Goal: Task Accomplishment & Management: Manage account settings

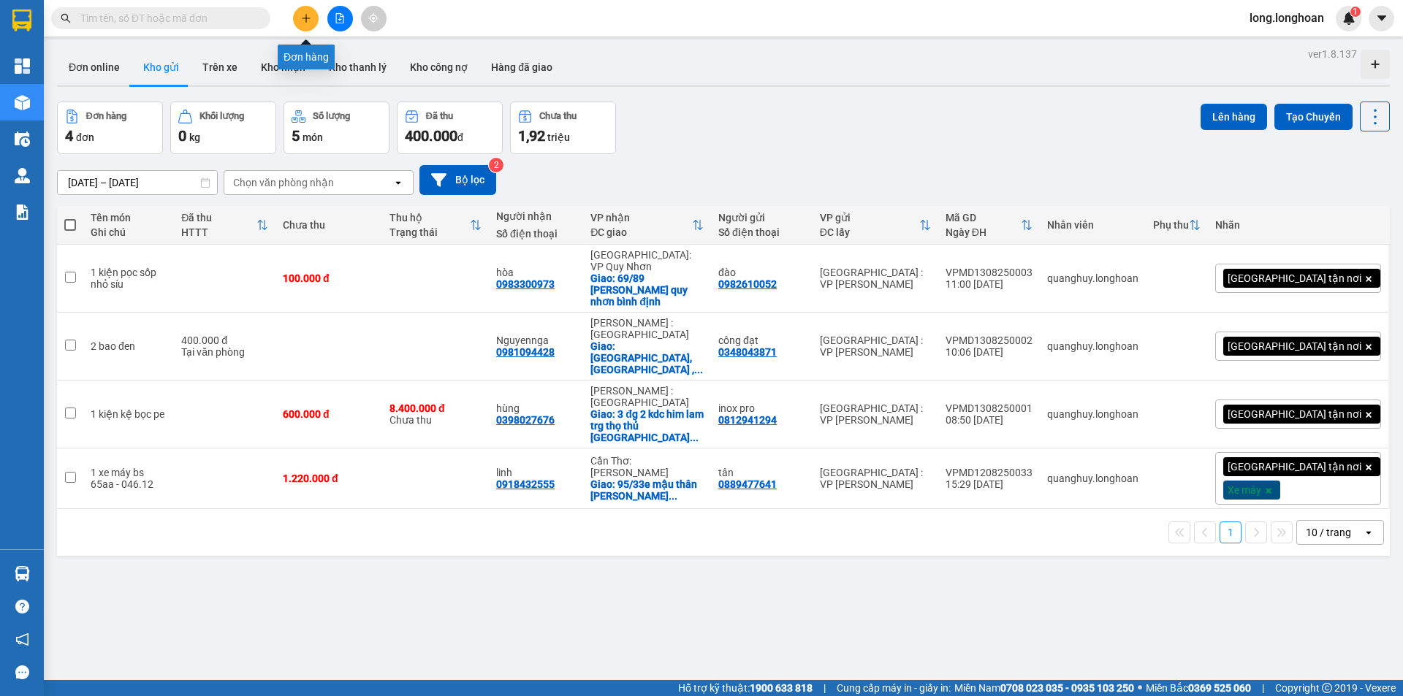
click at [303, 19] on icon "plus" at bounding box center [306, 18] width 10 height 10
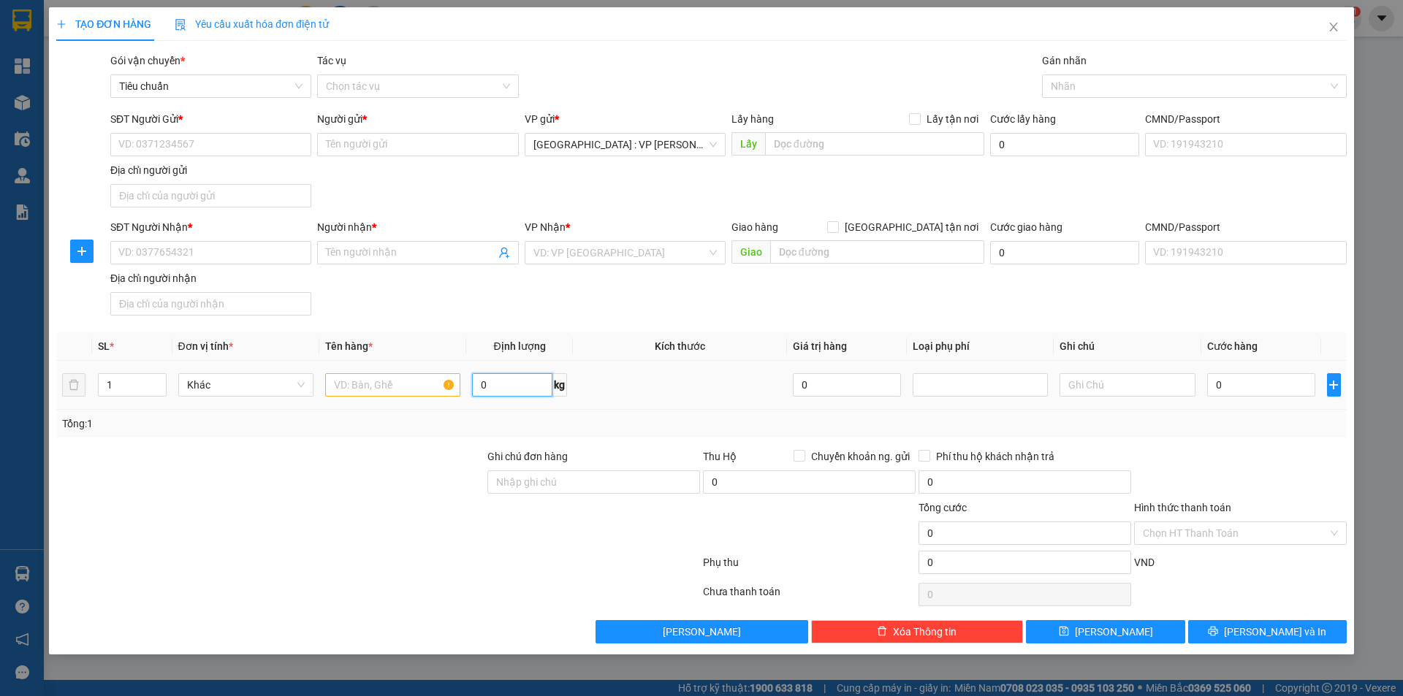
click at [517, 384] on input "0" at bounding box center [512, 384] width 80 height 23
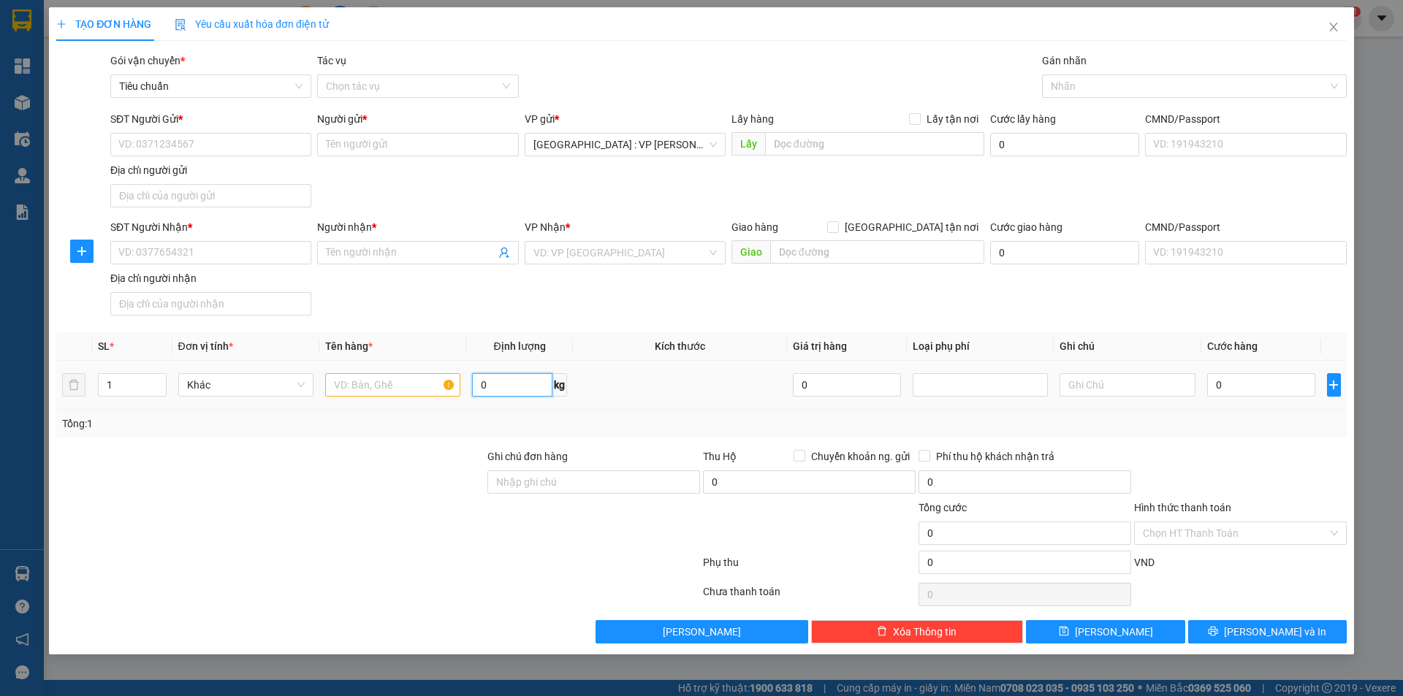
click at [517, 384] on input "0" at bounding box center [512, 384] width 80 height 23
click at [517, 386] on input "0" at bounding box center [512, 384] width 80 height 23
click at [517, 387] on input "0" at bounding box center [512, 384] width 80 height 23
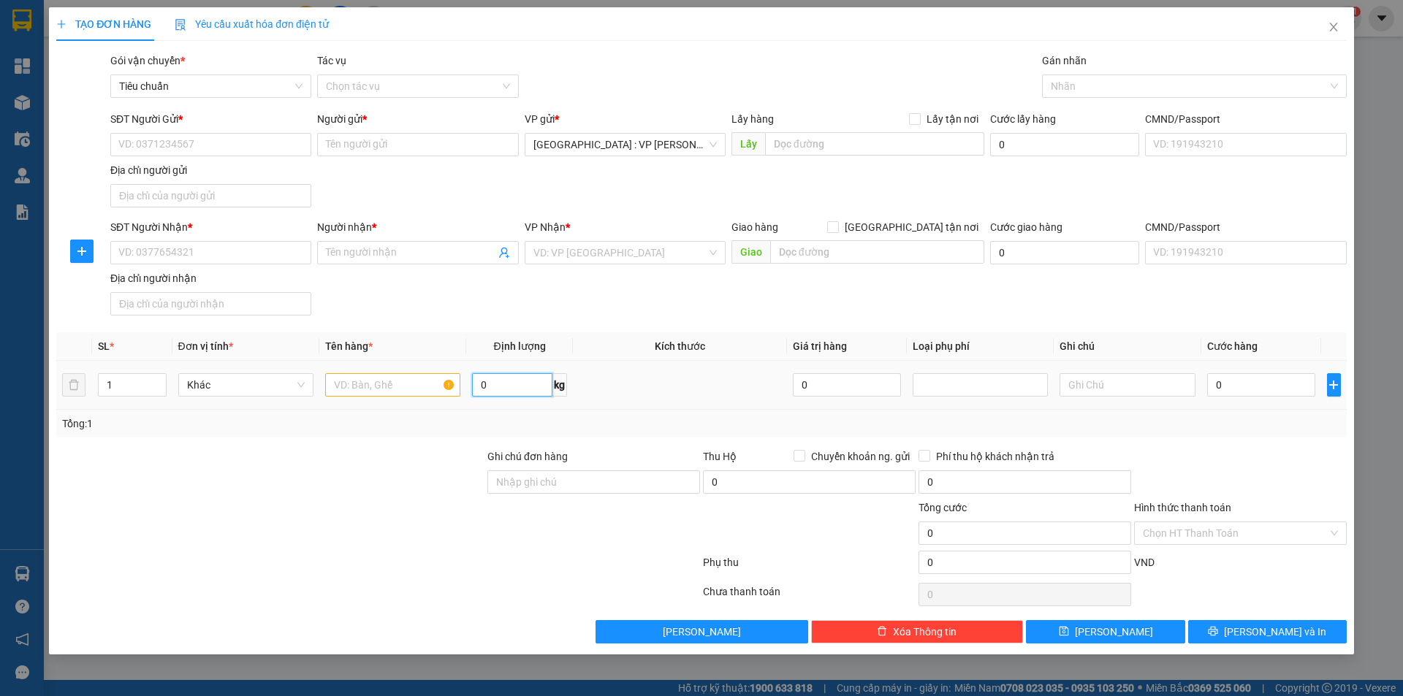
click at [515, 387] on input "0" at bounding box center [512, 384] width 80 height 23
click at [514, 387] on input "0" at bounding box center [512, 384] width 80 height 23
click at [513, 387] on input "0" at bounding box center [512, 384] width 80 height 23
click at [512, 387] on input "0" at bounding box center [512, 384] width 80 height 23
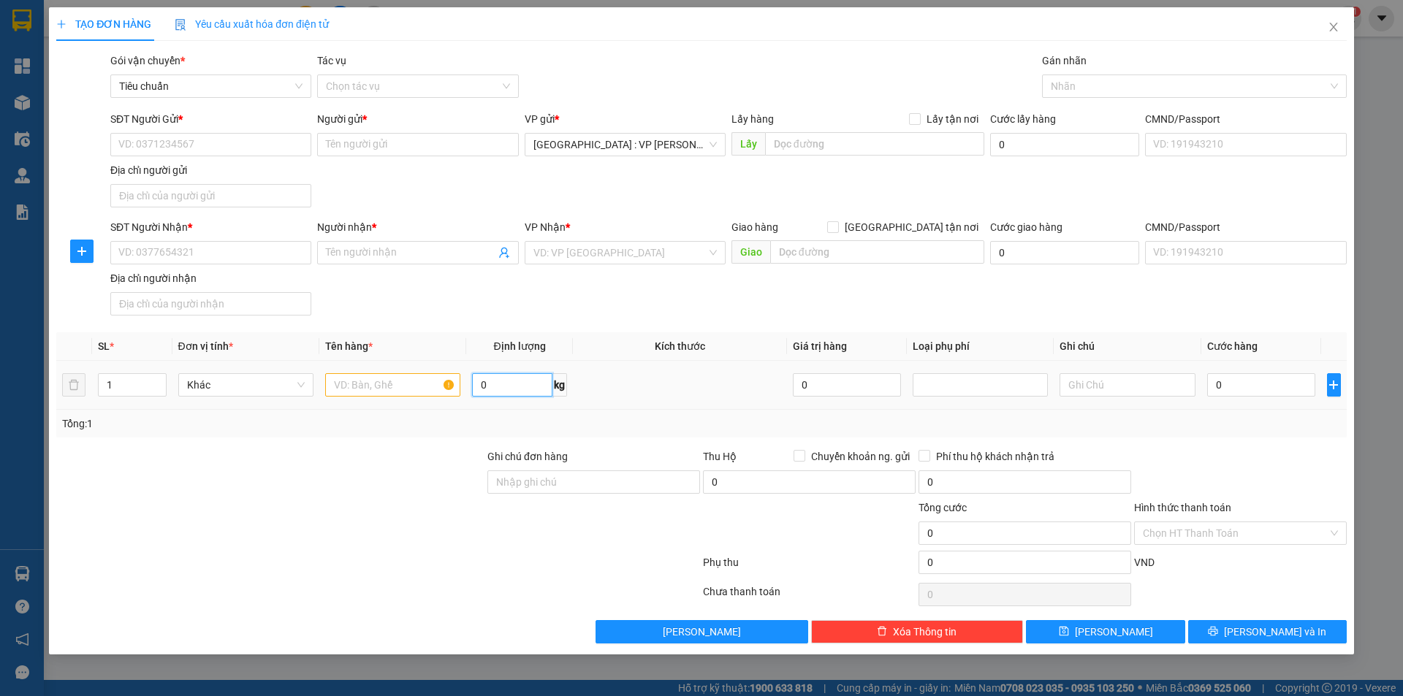
click at [512, 387] on input "0" at bounding box center [512, 384] width 80 height 23
click at [506, 390] on input "0" at bounding box center [512, 384] width 80 height 23
click at [574, 387] on td at bounding box center [680, 385] width 214 height 49
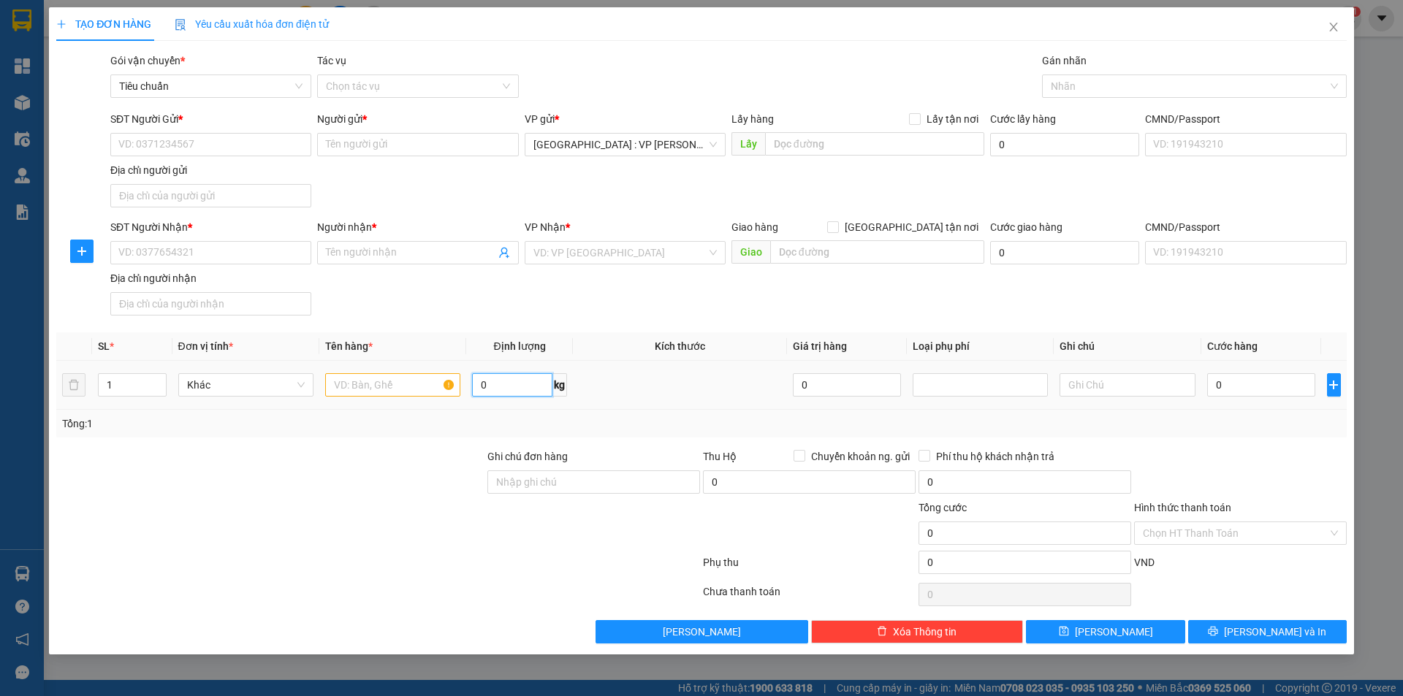
click at [496, 387] on input "0" at bounding box center [512, 384] width 80 height 23
click at [505, 367] on td "0 kg" at bounding box center [519, 385] width 107 height 49
click at [503, 376] on input "0" at bounding box center [512, 384] width 80 height 23
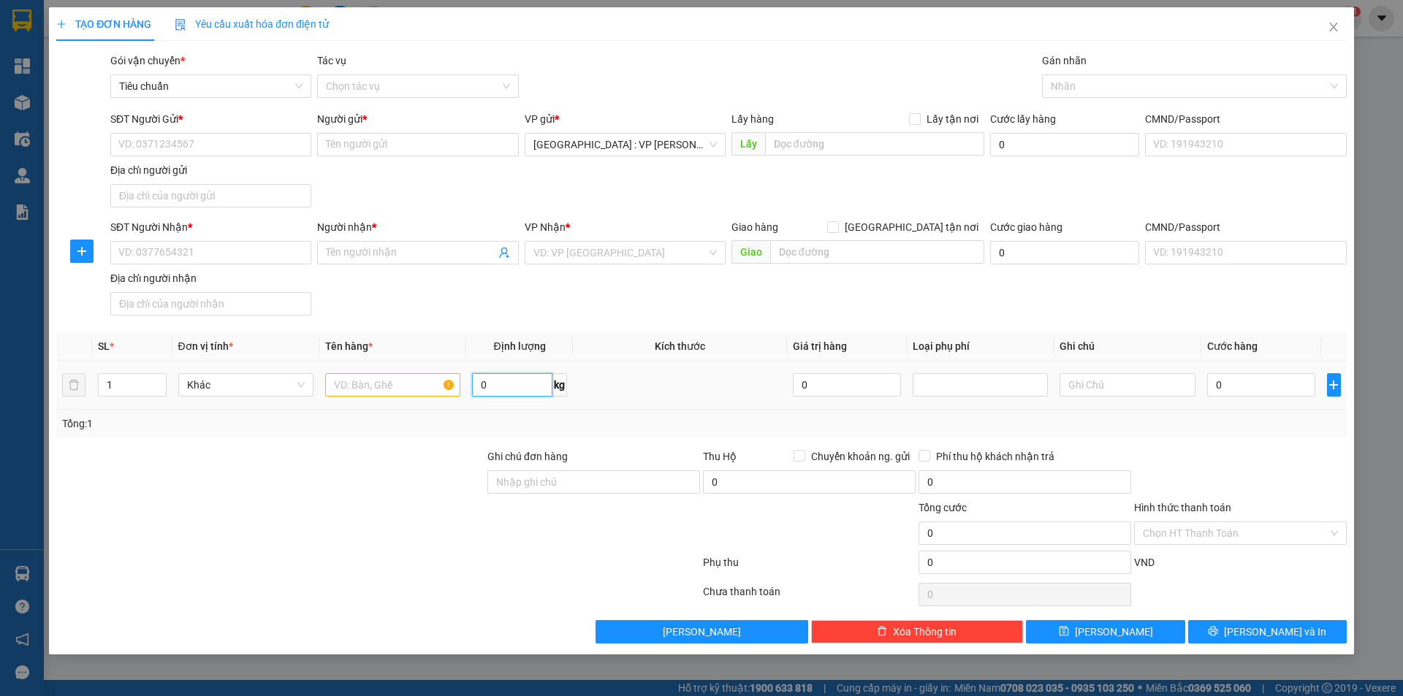
click at [503, 376] on input "0" at bounding box center [512, 384] width 80 height 23
click at [522, 384] on input "0" at bounding box center [512, 384] width 80 height 23
click at [500, 389] on input "0" at bounding box center [512, 384] width 80 height 23
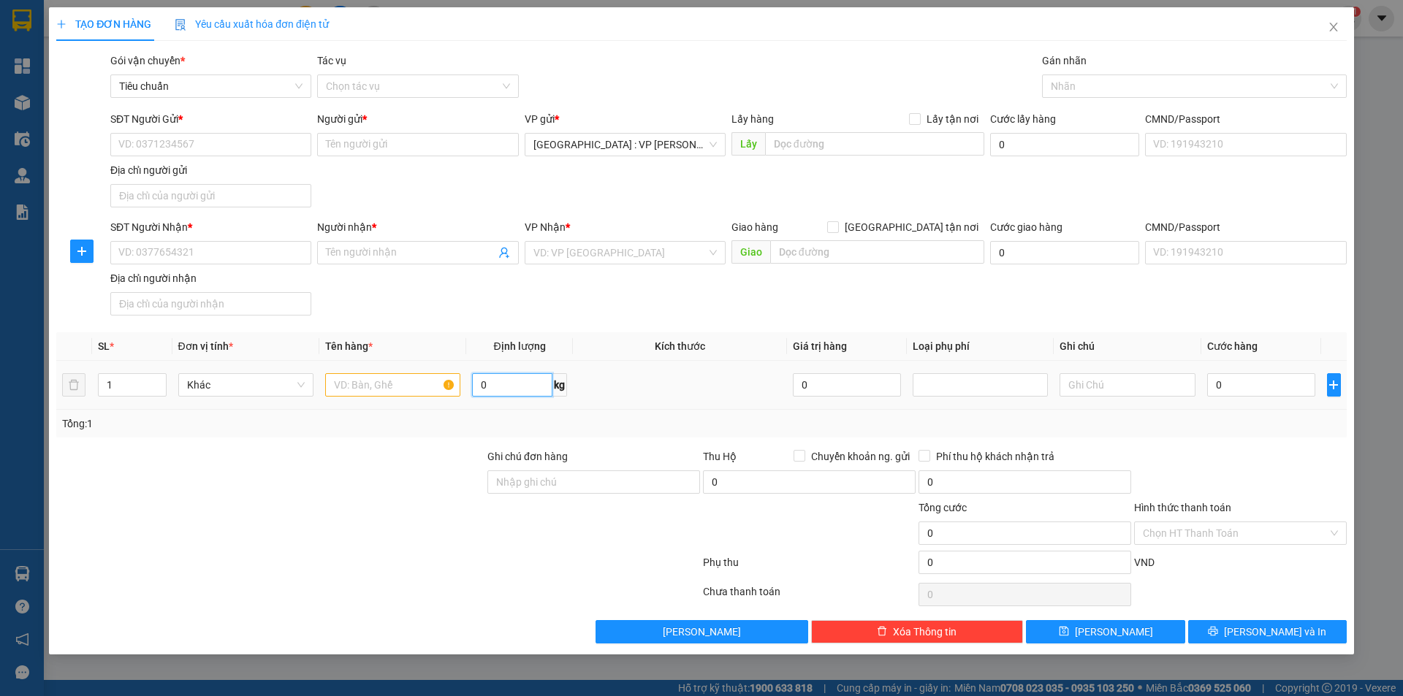
click at [500, 389] on input "0" at bounding box center [512, 384] width 80 height 23
click at [503, 389] on input "0" at bounding box center [512, 384] width 80 height 23
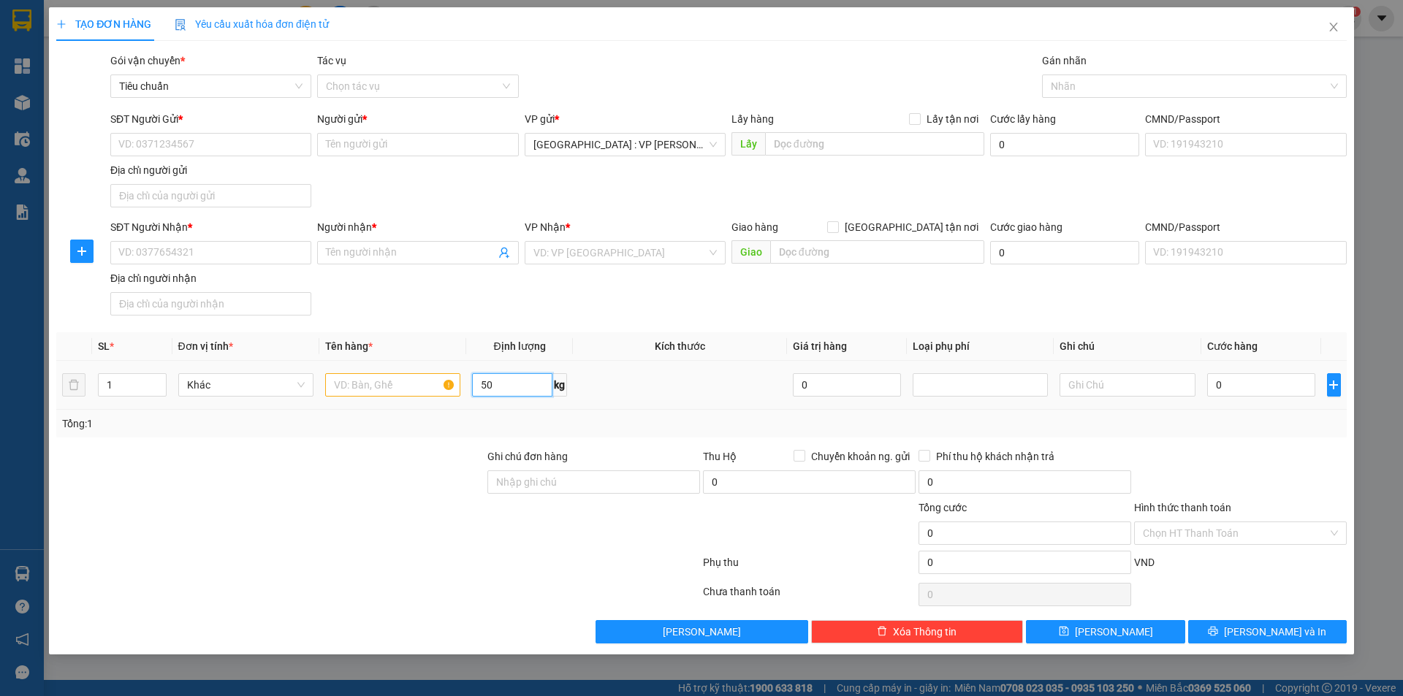
type input "50"
click at [529, 416] on div "Tổng: 1" at bounding box center [301, 424] width 479 height 16
click at [500, 380] on input "50" at bounding box center [512, 384] width 80 height 23
click at [511, 382] on input "50" at bounding box center [512, 384] width 80 height 23
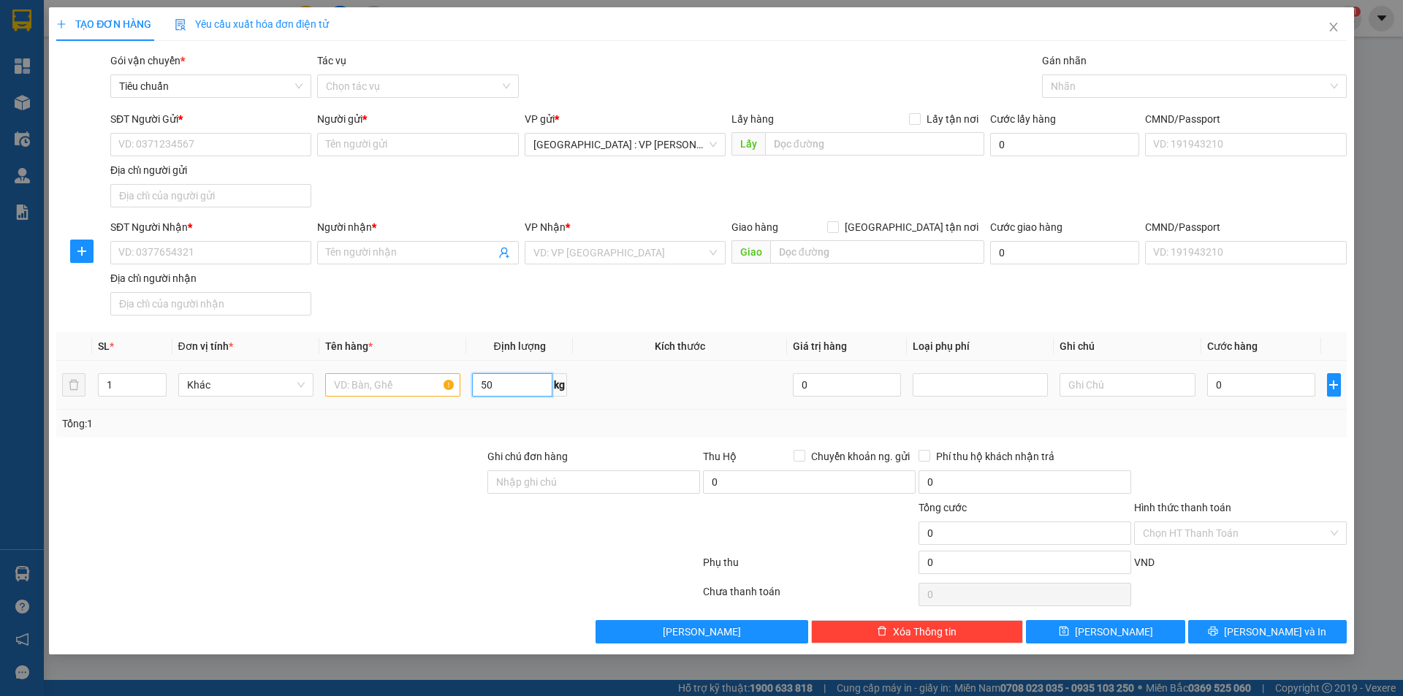
click at [511, 382] on input "50" at bounding box center [512, 384] width 80 height 23
drag, startPoint x: 657, startPoint y: 397, endPoint x: 569, endPoint y: 393, distance: 87.8
click at [658, 399] on td at bounding box center [680, 385] width 214 height 49
click at [510, 383] on input "50" at bounding box center [512, 384] width 80 height 23
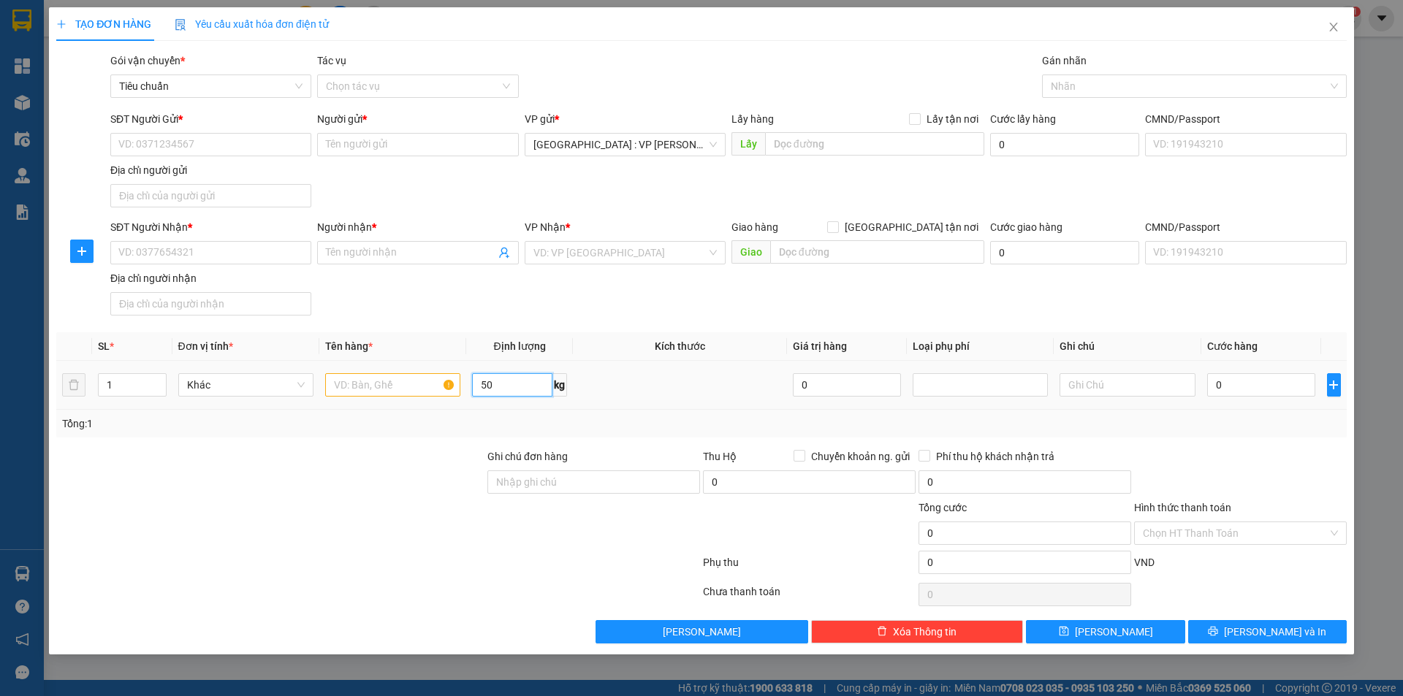
click at [510, 383] on input "50" at bounding box center [512, 384] width 80 height 23
click at [650, 428] on div "Tổng: 1" at bounding box center [701, 424] width 1279 height 16
click at [475, 377] on input "50" at bounding box center [512, 384] width 80 height 23
click at [543, 375] on input "50" at bounding box center [512, 384] width 80 height 23
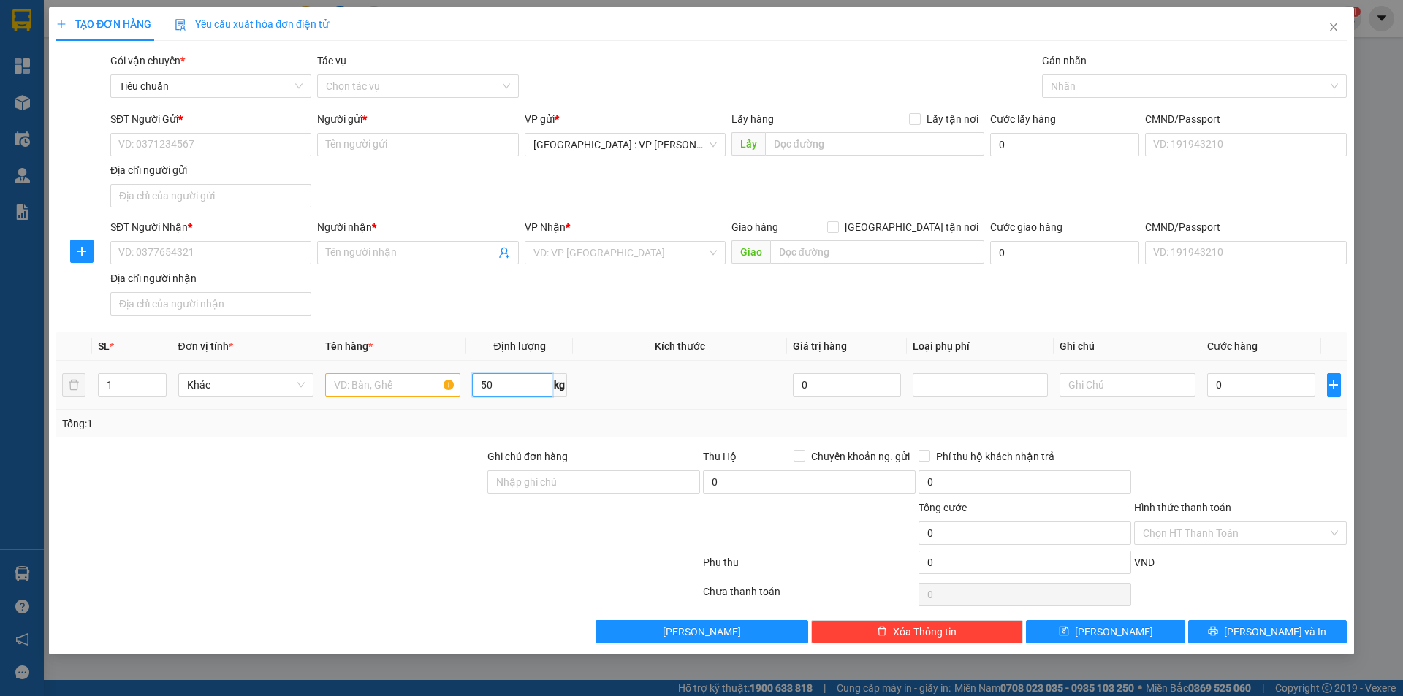
click at [509, 388] on input "50" at bounding box center [512, 384] width 80 height 23
click at [556, 438] on div "Transit Pickup Surcharge Ids Transit Deliver Surcharge Ids Transit Deliver Surc…" at bounding box center [701, 348] width 1290 height 591
click at [538, 479] on input "Ghi chú đơn hàng" at bounding box center [593, 482] width 213 height 23
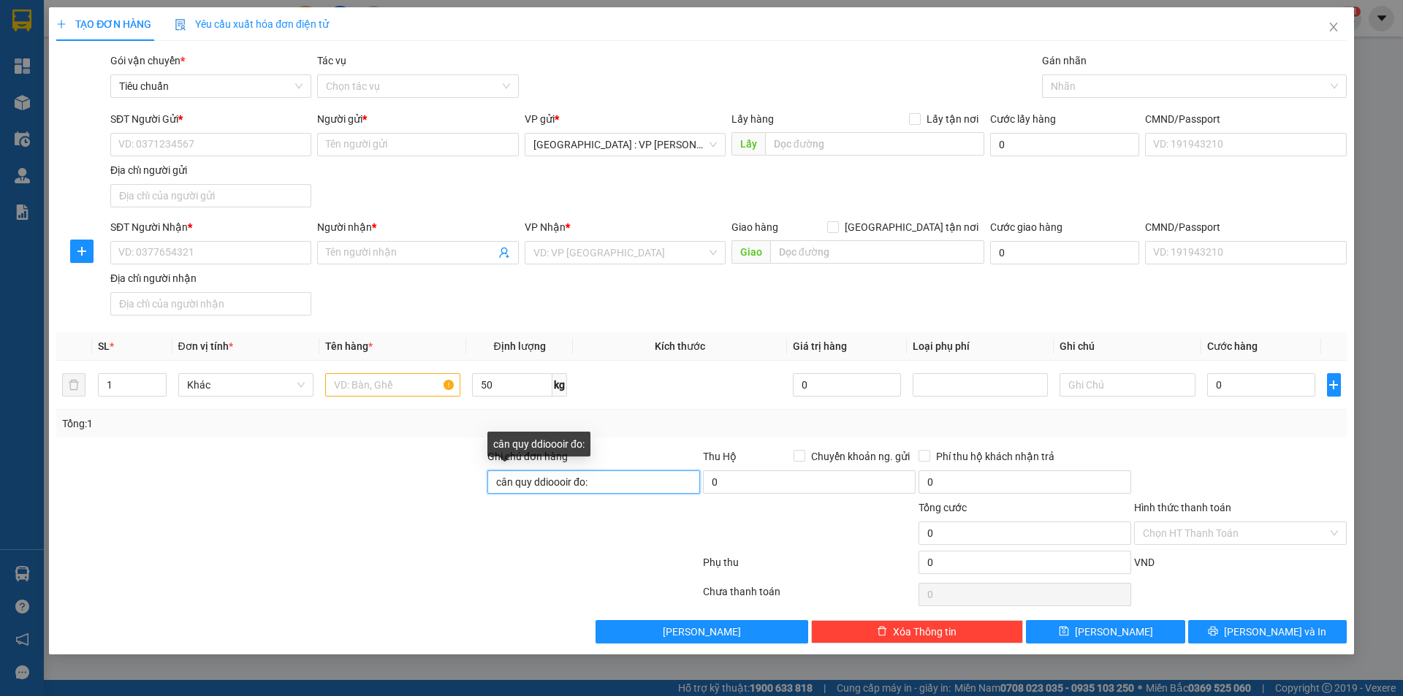
drag, startPoint x: 574, startPoint y: 476, endPoint x: 633, endPoint y: 478, distance: 59.2
click at [585, 477] on input "cân quy ddioooir đo:" at bounding box center [593, 482] width 213 height 23
click at [638, 484] on input "cân quy ddioooir đo:" at bounding box center [593, 482] width 213 height 23
paste input "50*60*80/5000"
type input "cân quy ddioooir đo: 50*60*80/5000= 48"
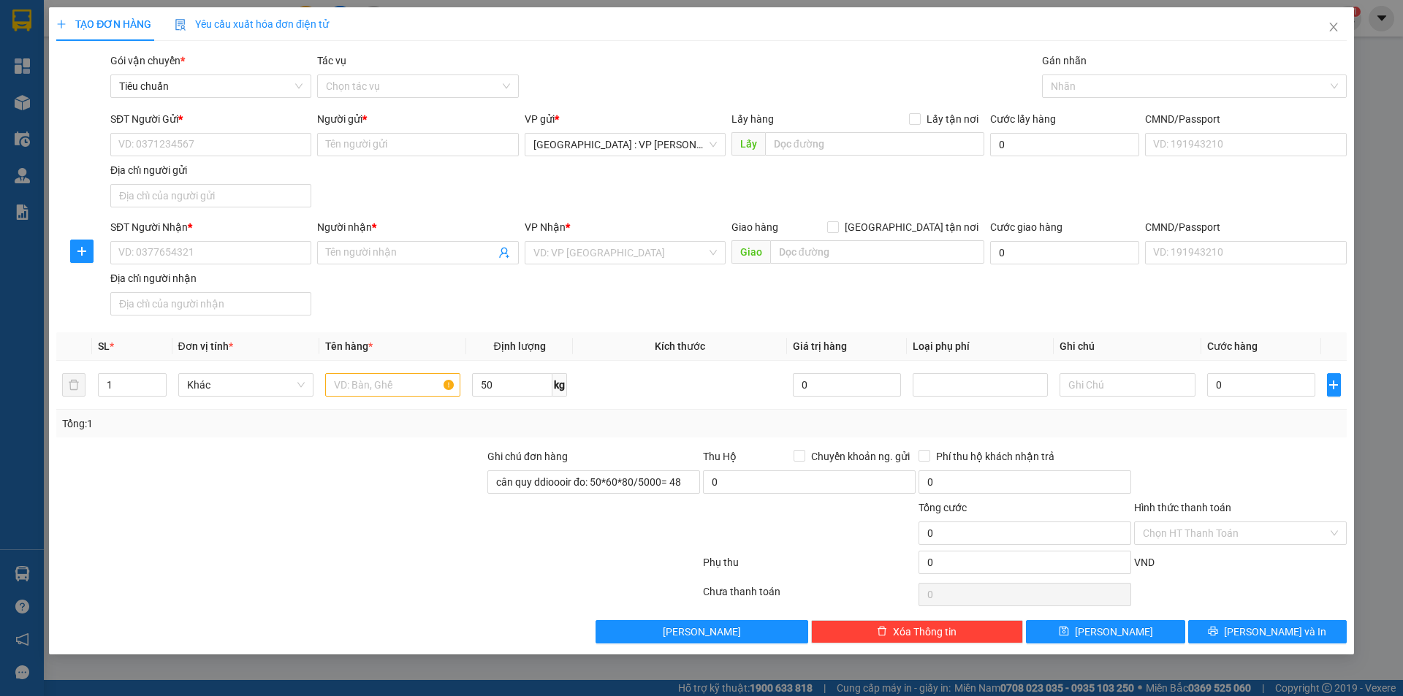
click at [612, 530] on div at bounding box center [594, 525] width 216 height 51
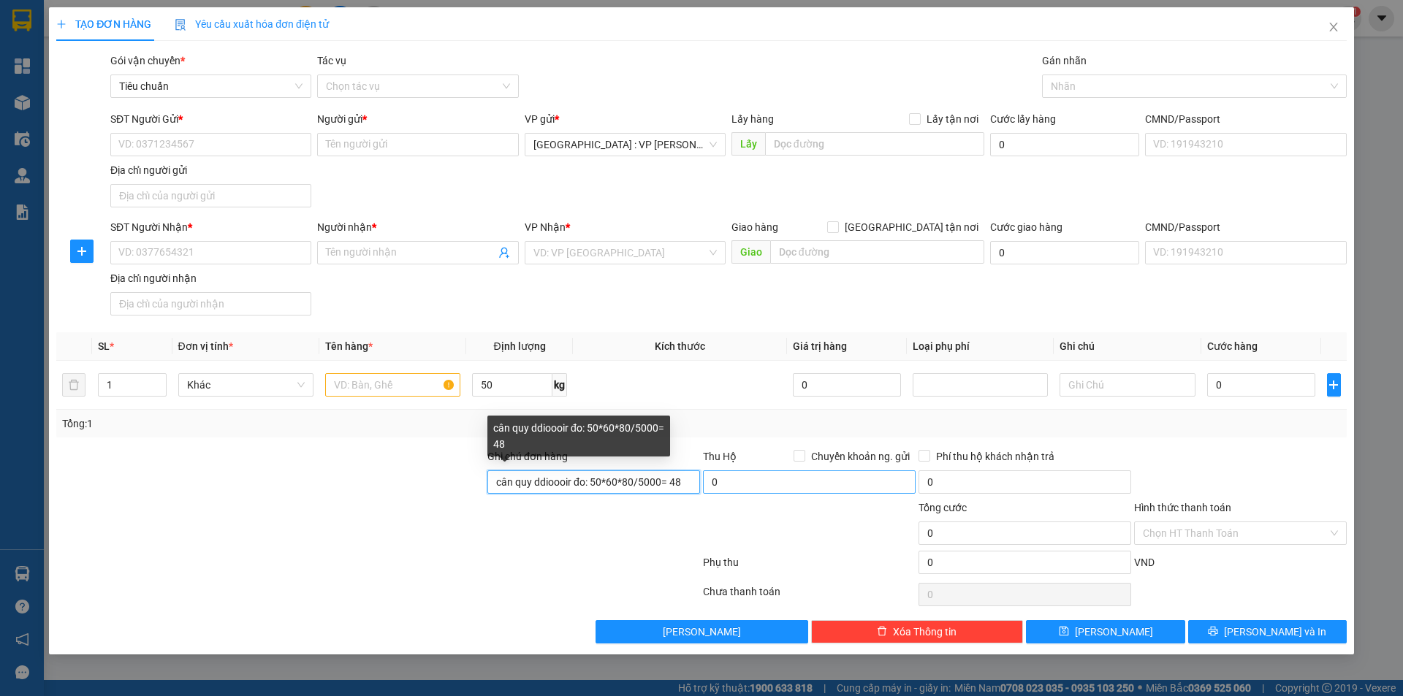
drag, startPoint x: 590, startPoint y: 479, endPoint x: 720, endPoint y: 487, distance: 130.4
click at [720, 487] on div "Ghi chú đơn hàng cân quy ddioooir đo: 50*60*80/5000= 48 Thu Hộ Chuyển khoản ng.…" at bounding box center [701, 474] width 1293 height 51
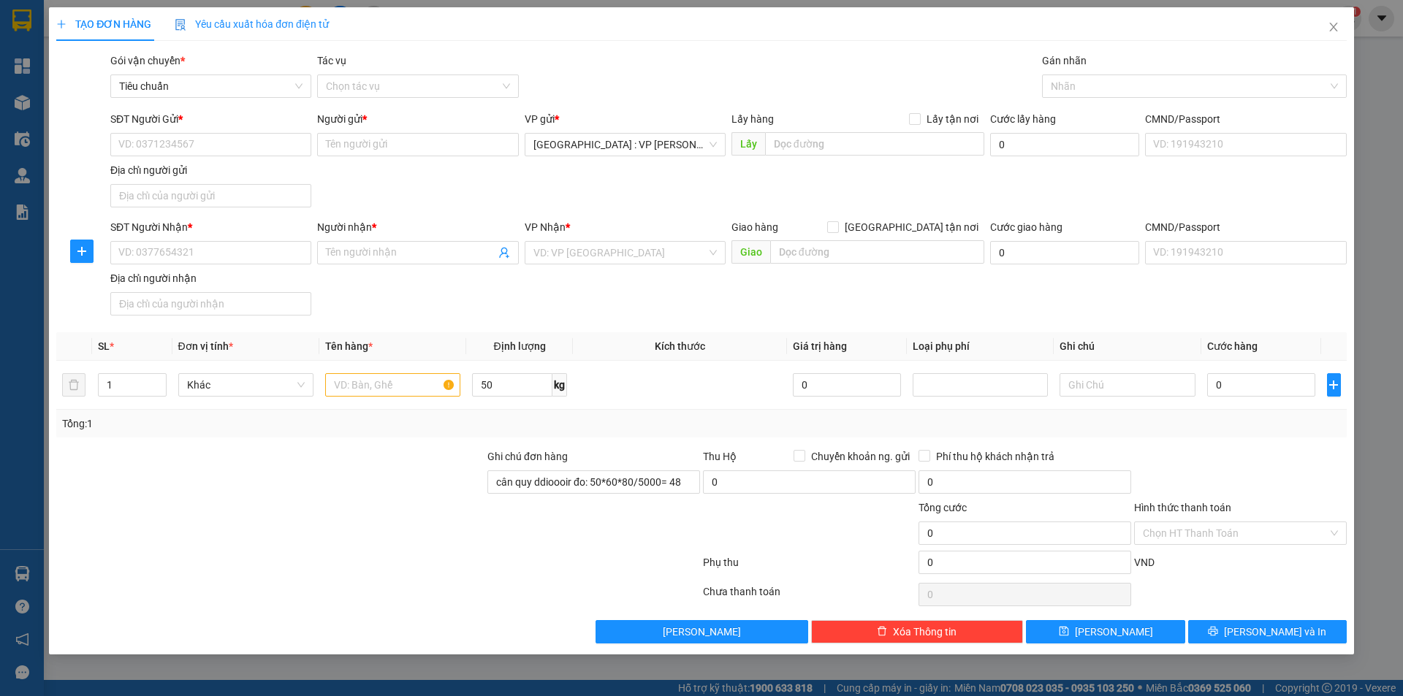
click at [748, 427] on div "Tổng: 1" at bounding box center [701, 424] width 1279 height 16
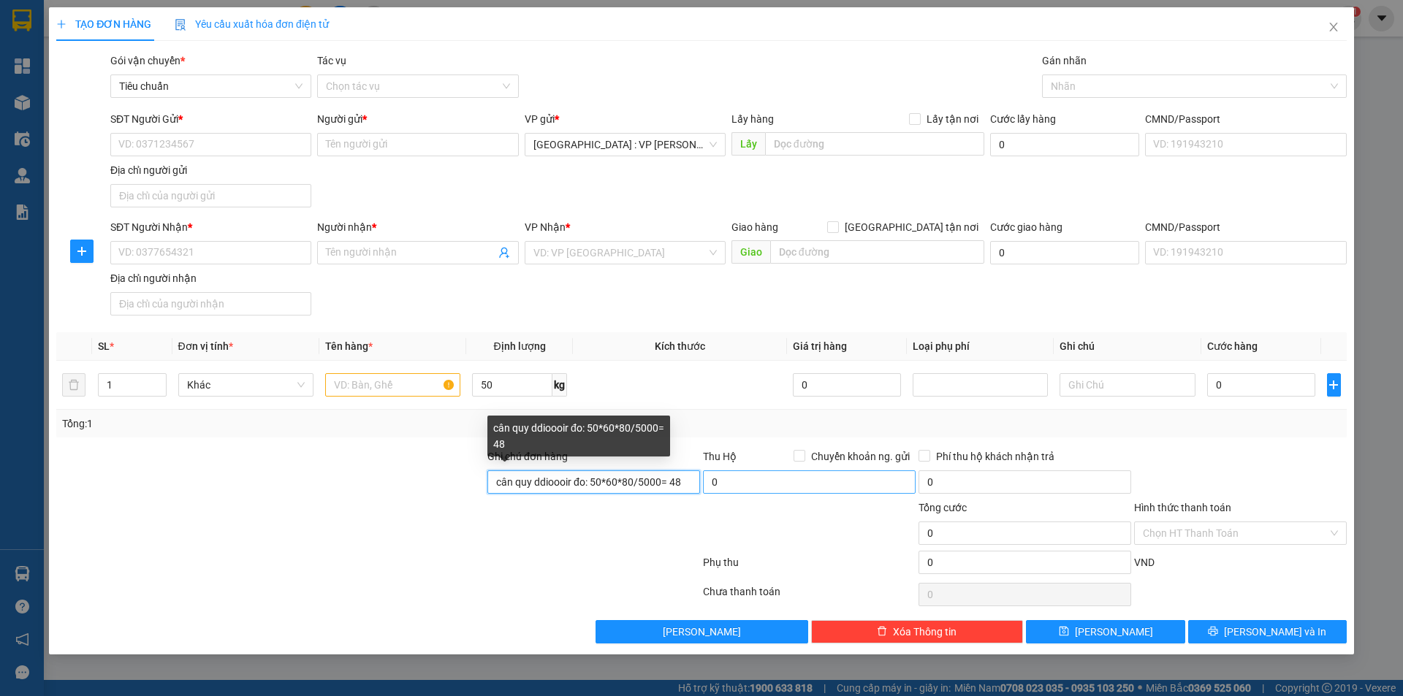
drag, startPoint x: 593, startPoint y: 479, endPoint x: 722, endPoint y: 488, distance: 129.0
click at [719, 489] on div "Ghi chú đơn hàng cân quy ddioooir đo: 50*60*80/5000= 48 Thu Hộ Chuyển khoản ng.…" at bounding box center [701, 474] width 1293 height 51
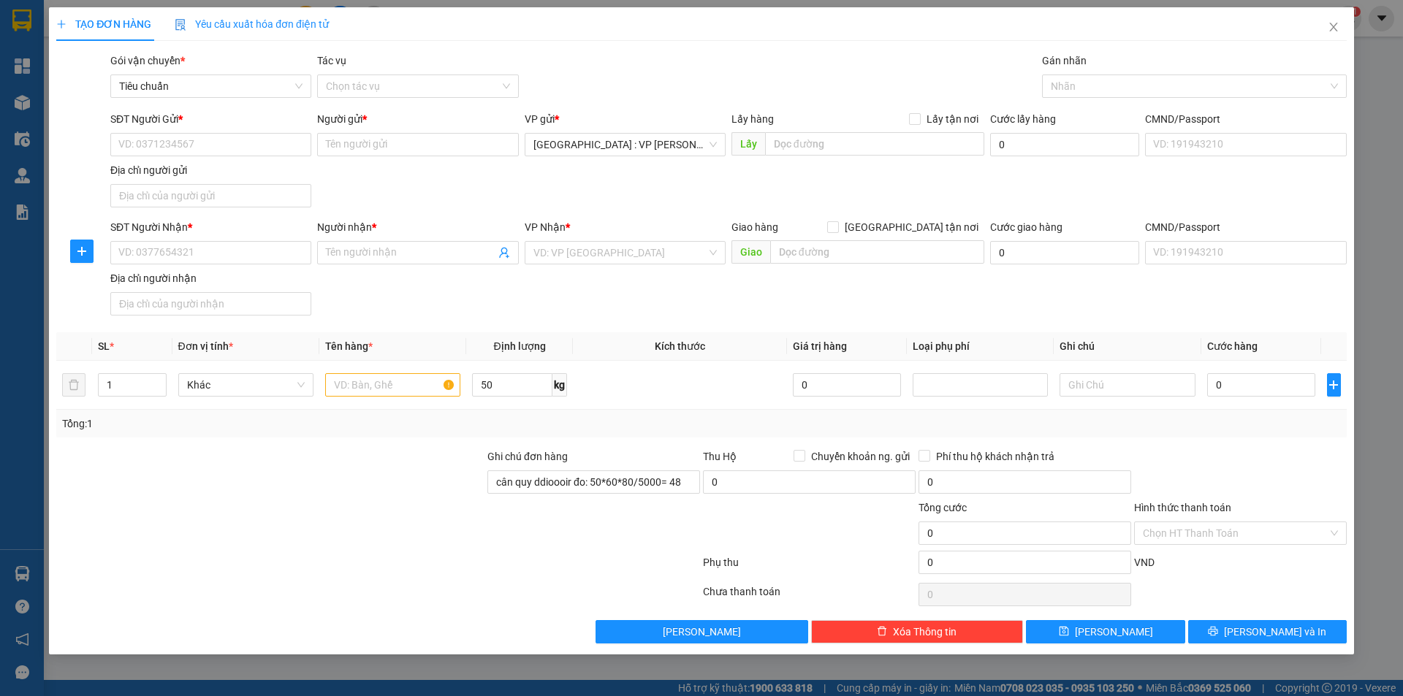
click at [761, 446] on div "Transit Pickup Surcharge Ids Transit Deliver Surcharge Ids Transit Deliver Surc…" at bounding box center [701, 348] width 1290 height 591
click at [656, 444] on div "Transit Pickup Surcharge Ids Transit Deliver Surcharge Ids Transit Deliver Surc…" at bounding box center [701, 348] width 1290 height 591
click at [753, 73] on div "Gói vận chuyển * Tiêu chuẩn Tác vụ Chọn tác vụ Gán nhãn Nhãn" at bounding box center [728, 78] width 1242 height 51
click at [400, 389] on input "text" at bounding box center [392, 384] width 135 height 23
paste input "Cao dài rộng quy đổi 50 60 50 30 70 60 50 42 50 80 41 32.8 50 50 40 20 30 80 40…"
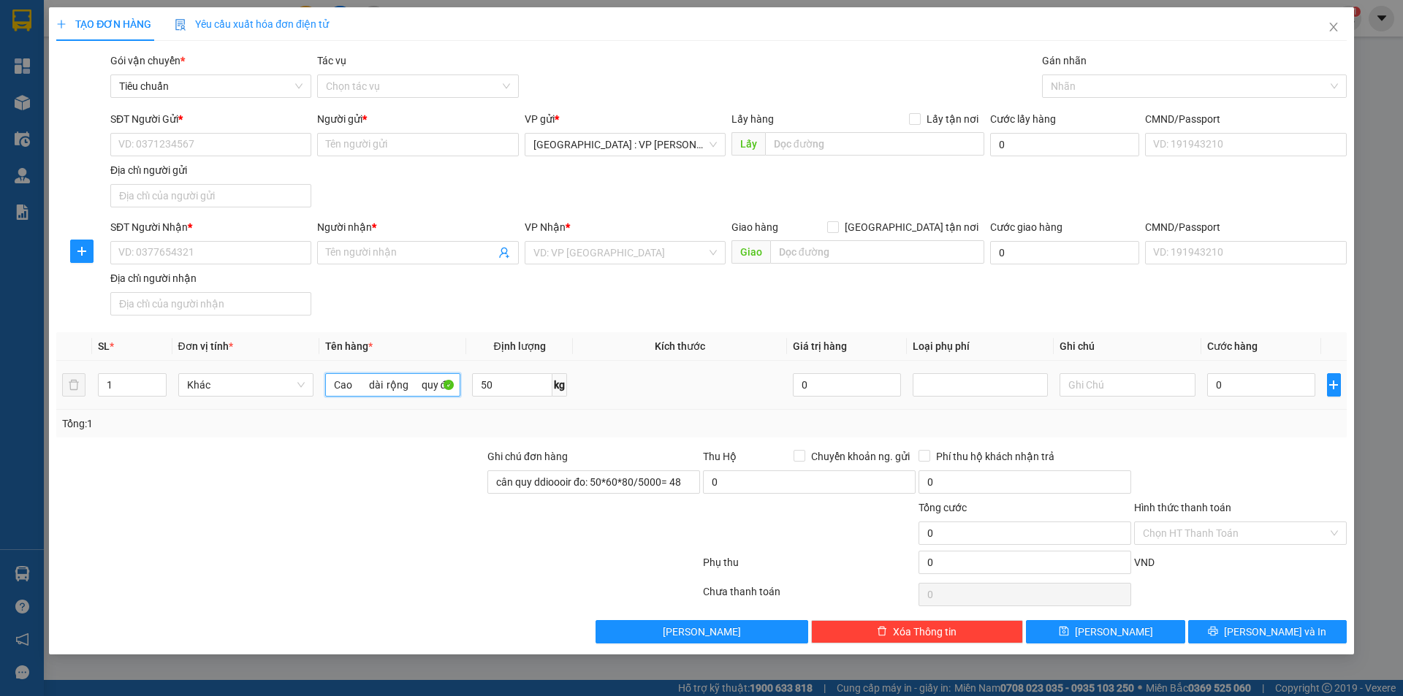
scroll to position [0, 893]
type input "Cao dài rộng quy đổi 50 60 50 30 70 60 50 42 50 80 41 32.8 50 50 40 20 30 80 40…"
click at [582, 479] on input "cân quy ddioooir đo: 50*60*80/5000= 48" at bounding box center [593, 482] width 213 height 23
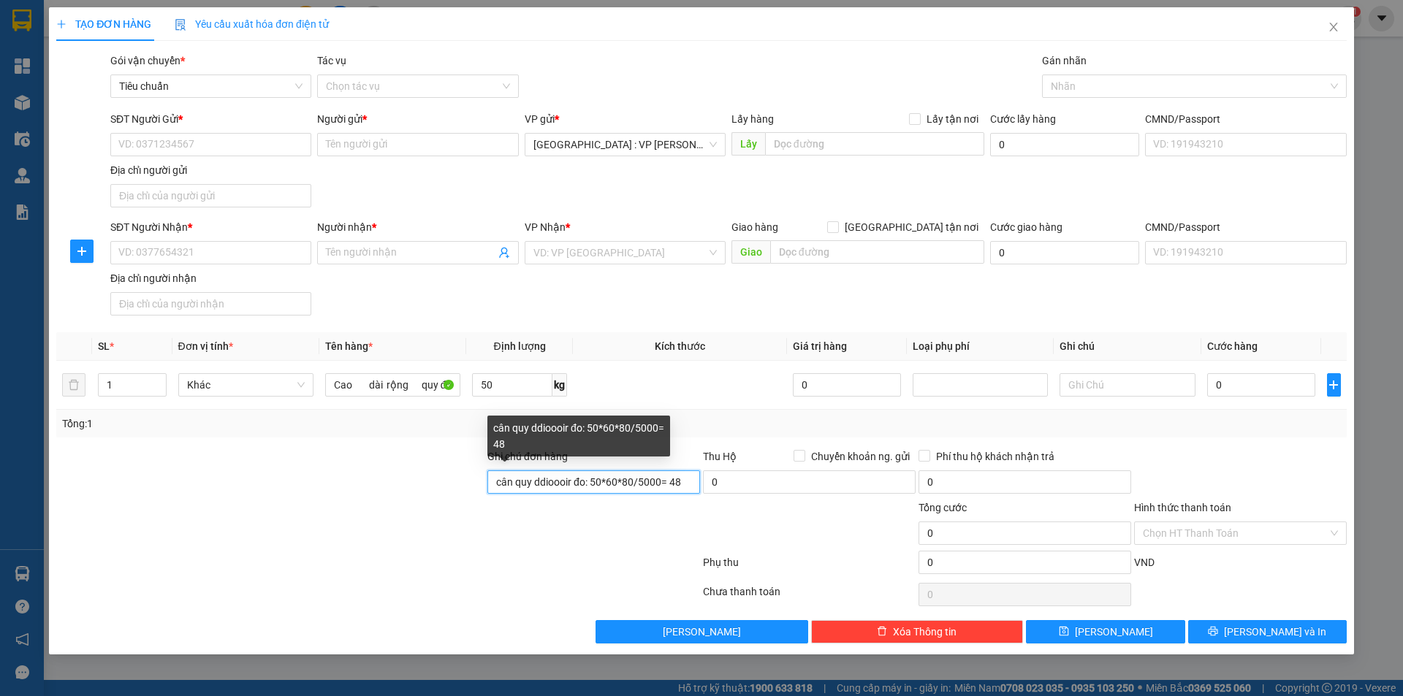
click at [582, 479] on input "cân quy ddioooir đo: 50*60*80/5000= 48" at bounding box center [593, 482] width 213 height 23
paste input "Cao dài rộng quy đổi 50 60 50 30 70 60 50 42 50 80 41 32.8 50 50 40 20 30 80 40…"
click at [650, 484] on input "Cao dài rộng quy đổi 50 60 50 30 70 60 50 42 50 80 41 32.8 50 50 40 20 30 80 40…" at bounding box center [593, 482] width 213 height 23
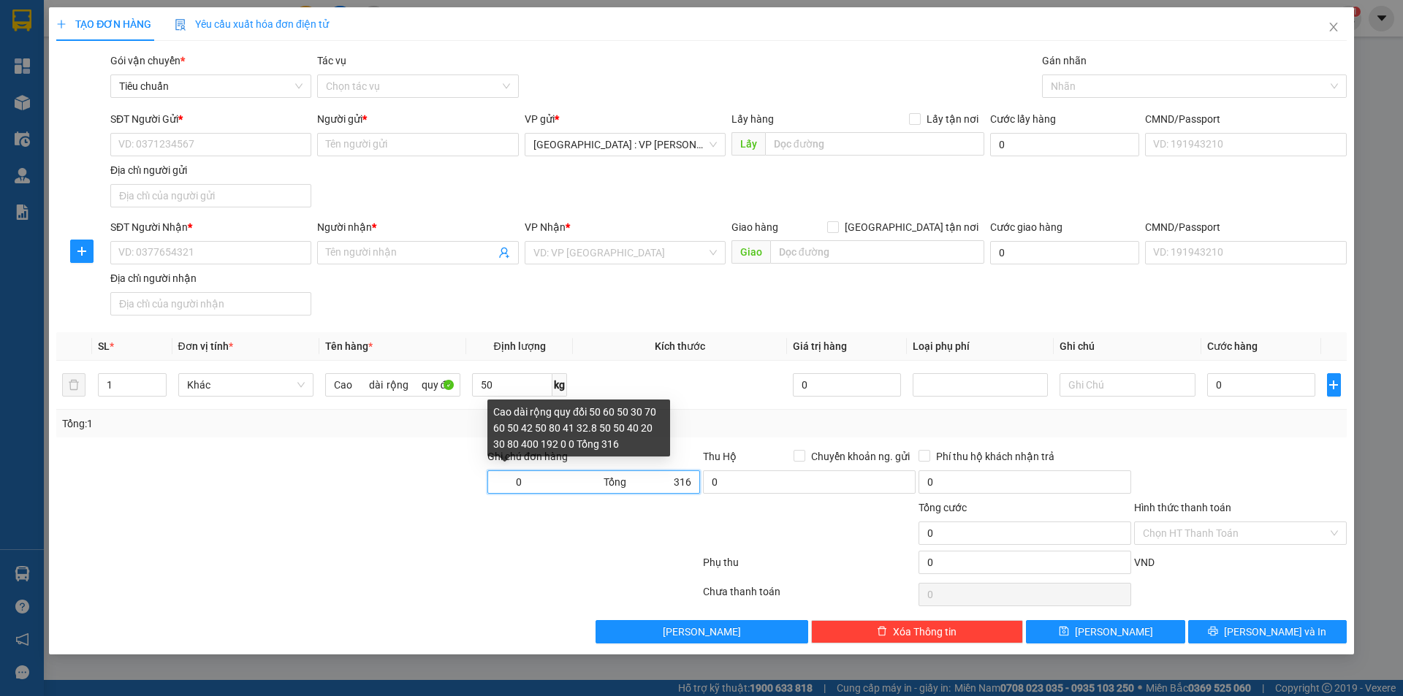
type input "Cao dài rộng quy đổi 50 60 50 30 70 60 50 42 50 80 41 32.8 50 50 40 20 30 80 40…"
drag, startPoint x: 615, startPoint y: 495, endPoint x: 612, endPoint y: 503, distance: 8.6
click at [612, 502] on form "Ghi chú đơn hàng Cao dài rộng quy đổi 50 60 50 30 70 60 50 42 50 80 41 32.8 50 …" at bounding box center [701, 515] width 1290 height 132
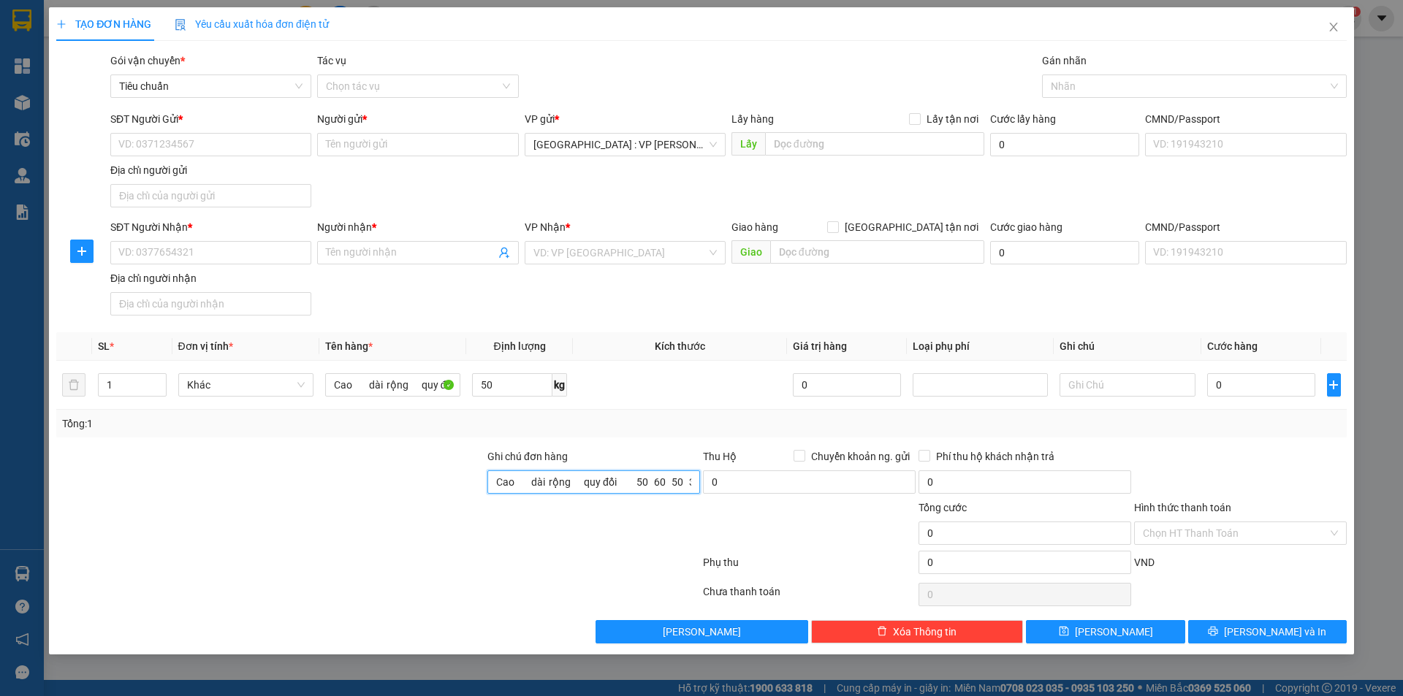
click at [601, 480] on input "Cao dài rộng quy đổi 50 60 50 30 70 60 50 42 50 80 41 32.8 50 50 40 20 30 80 40…" at bounding box center [593, 482] width 213 height 23
click at [867, 514] on div at bounding box center [809, 525] width 216 height 51
click at [1169, 436] on div "Tổng: 1" at bounding box center [701, 424] width 1290 height 28
drag, startPoint x: 1169, startPoint y: 436, endPoint x: 1076, endPoint y: 429, distance: 93.1
click at [1168, 437] on div "Tổng: 1" at bounding box center [701, 424] width 1290 height 28
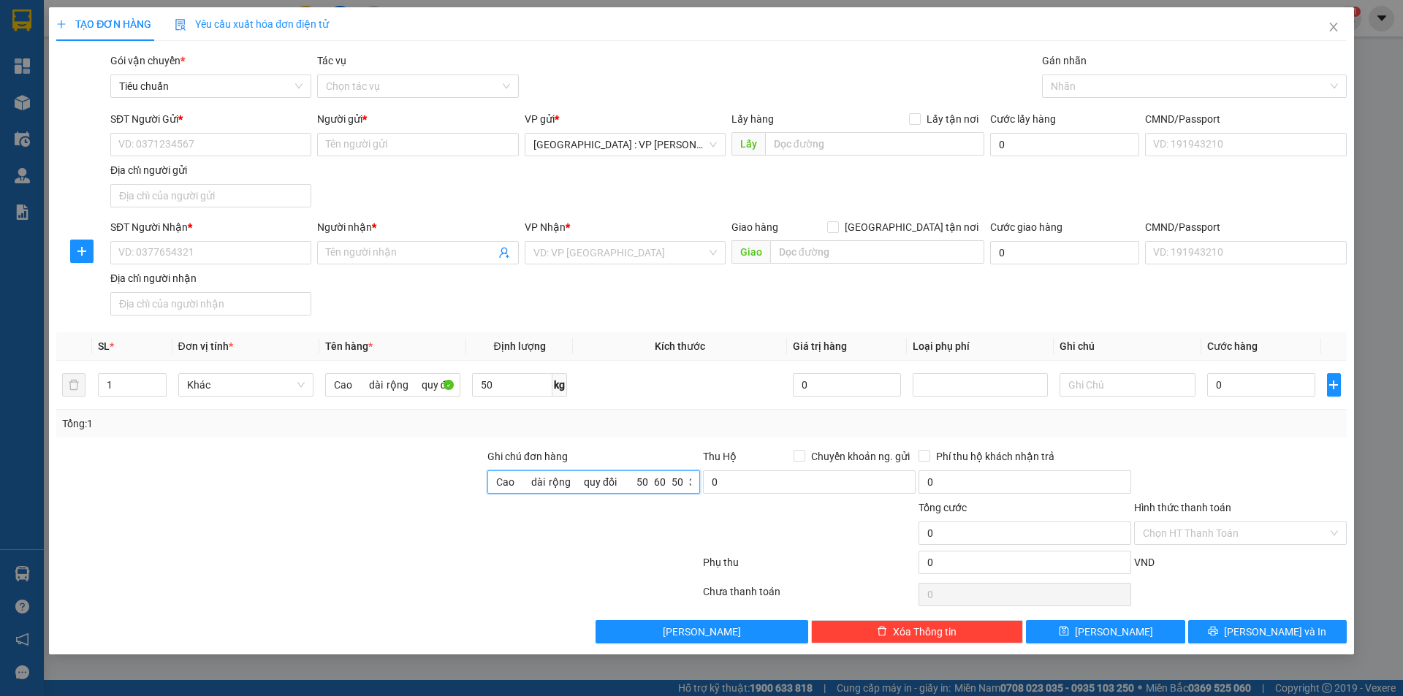
click at [621, 476] on input "Cao dài rộng quy đổi 50 60 50 30 70 60 50 42 50 80 41 32.8 50 50 40 20 30 80 40…" at bounding box center [593, 482] width 213 height 23
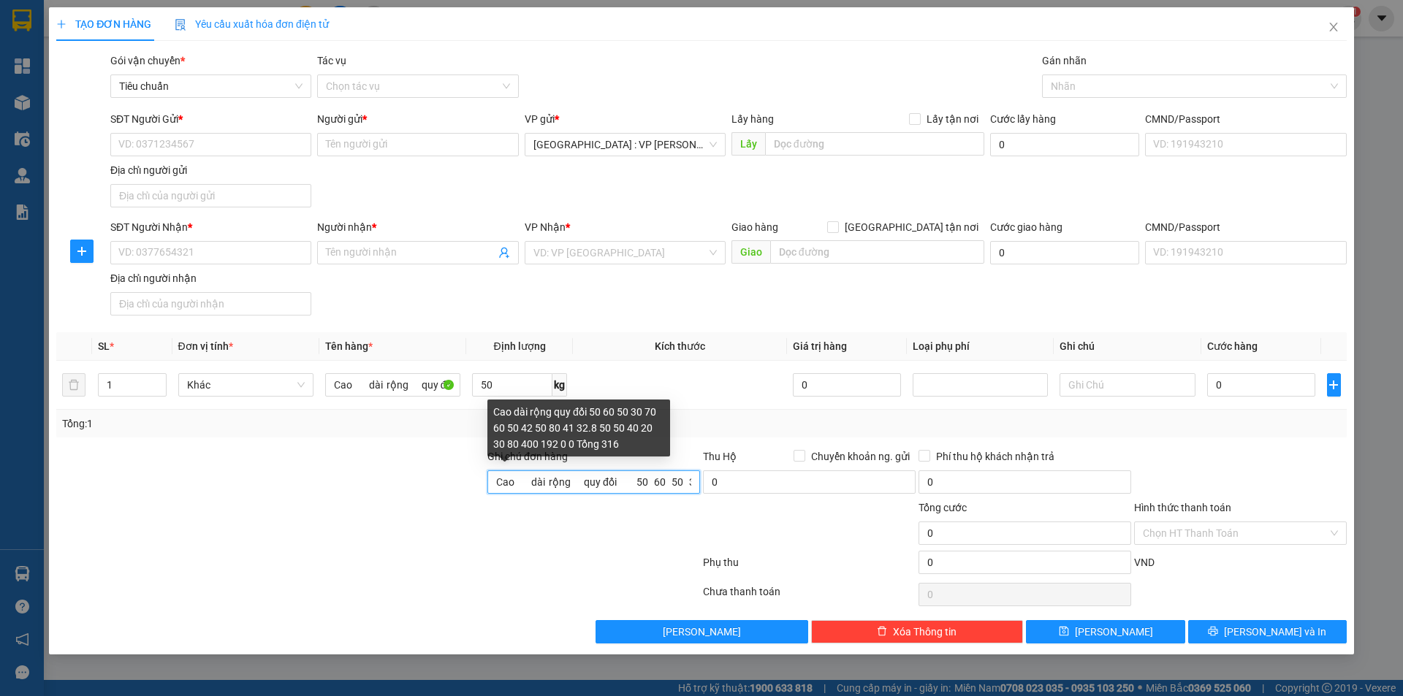
click at [621, 476] on input "Cao dài rộng quy đổi 50 60 50 30 70 60 50 42 50 80 41 32.8 50 50 40 20 30 80 40…" at bounding box center [593, 482] width 213 height 23
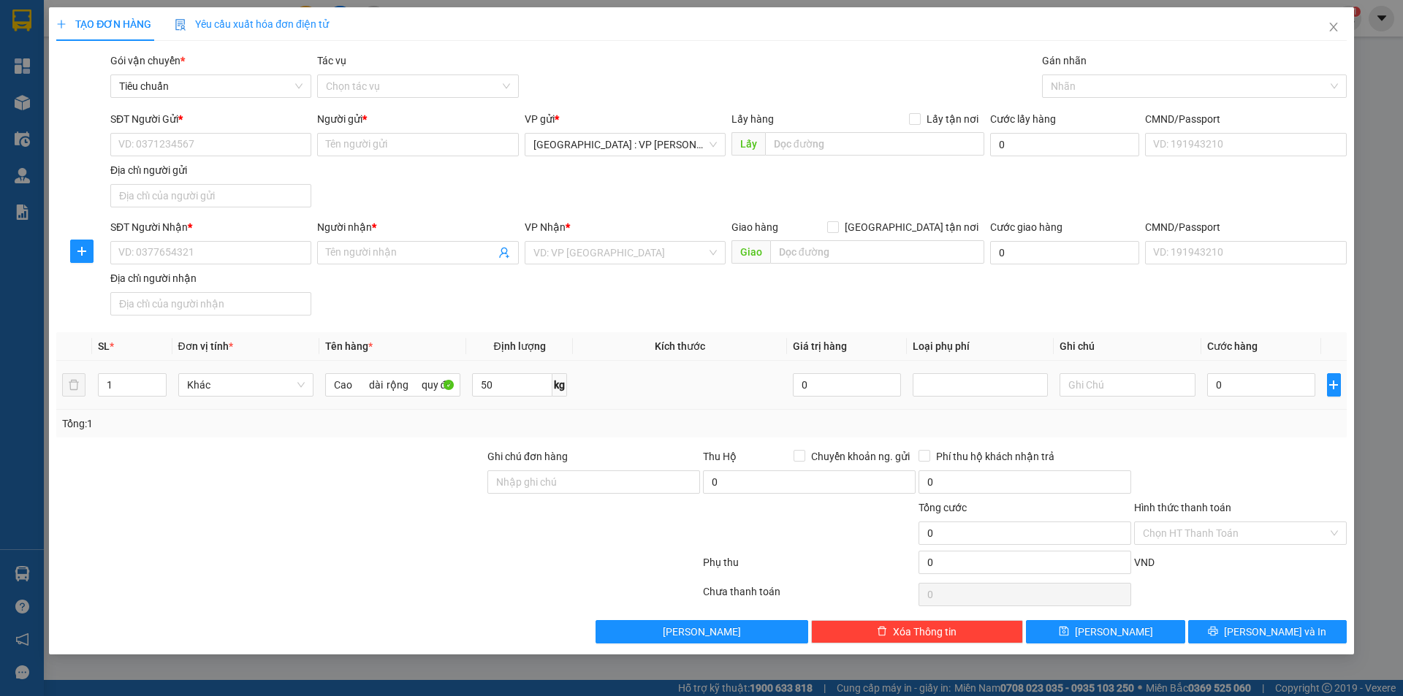
click at [1132, 397] on div at bounding box center [1127, 384] width 135 height 29
click at [1129, 381] on input "text" at bounding box center [1127, 384] width 135 height 23
type input "quy đổi:"
click at [1122, 378] on input "quy đổi:" at bounding box center [1127, 384] width 135 height 23
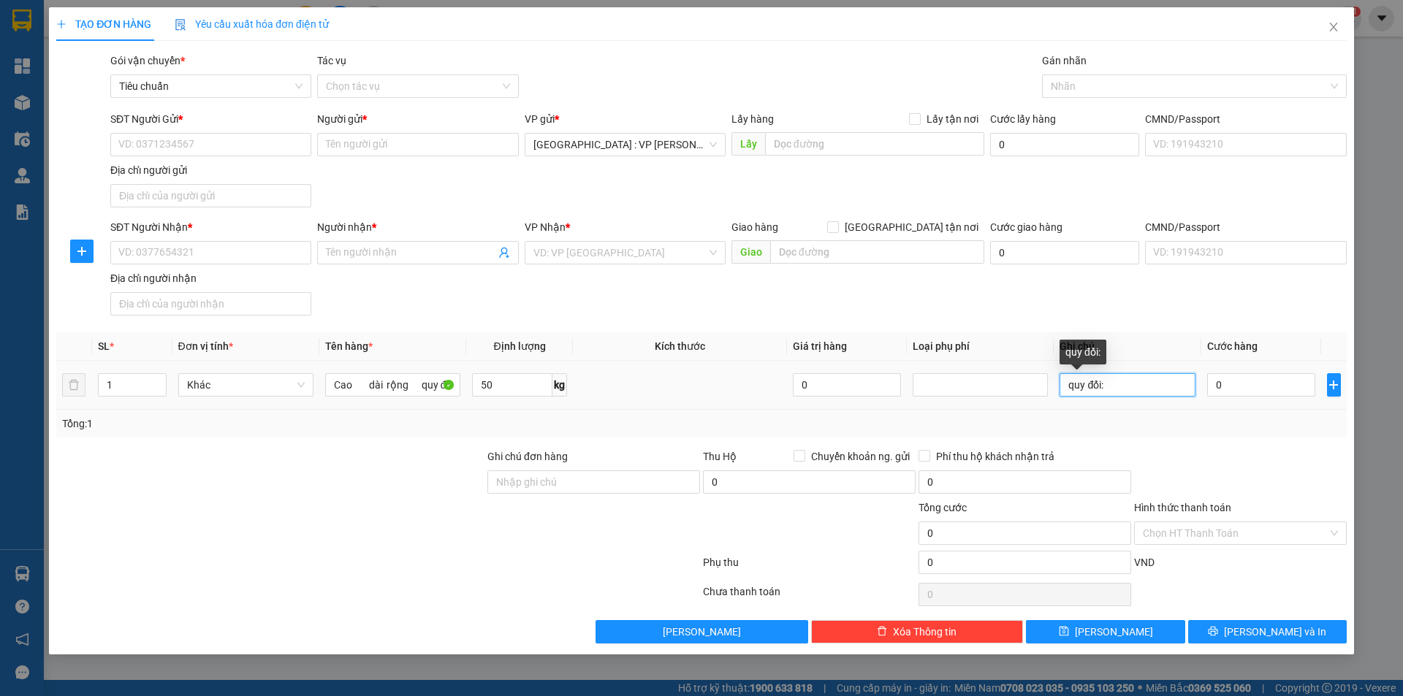
click at [1122, 378] on input "quy đổi:" at bounding box center [1127, 384] width 135 height 23
click at [617, 445] on div "Transit Pickup Surcharge Ids Transit Deliver Surcharge Ids Transit Deliver Surc…" at bounding box center [701, 348] width 1290 height 591
click at [505, 384] on input "50" at bounding box center [512, 384] width 80 height 23
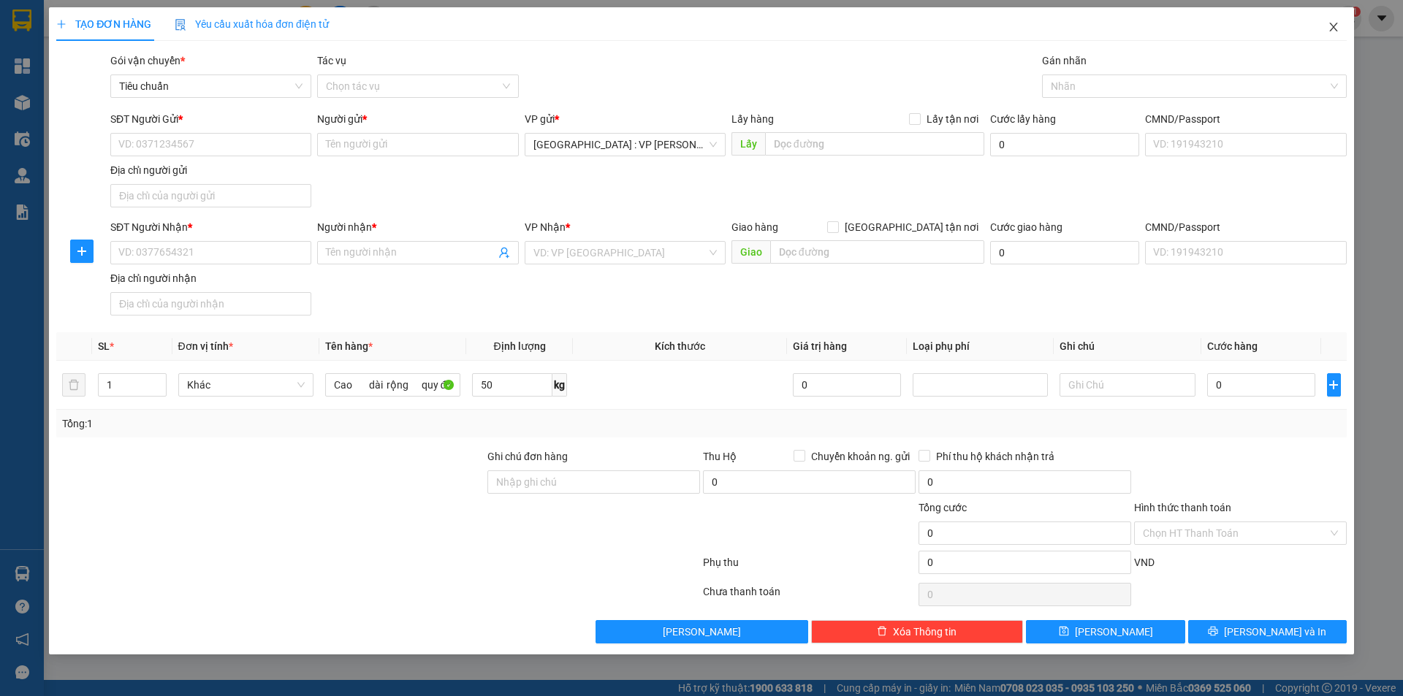
click at [1331, 23] on icon "close" at bounding box center [1334, 27] width 12 height 12
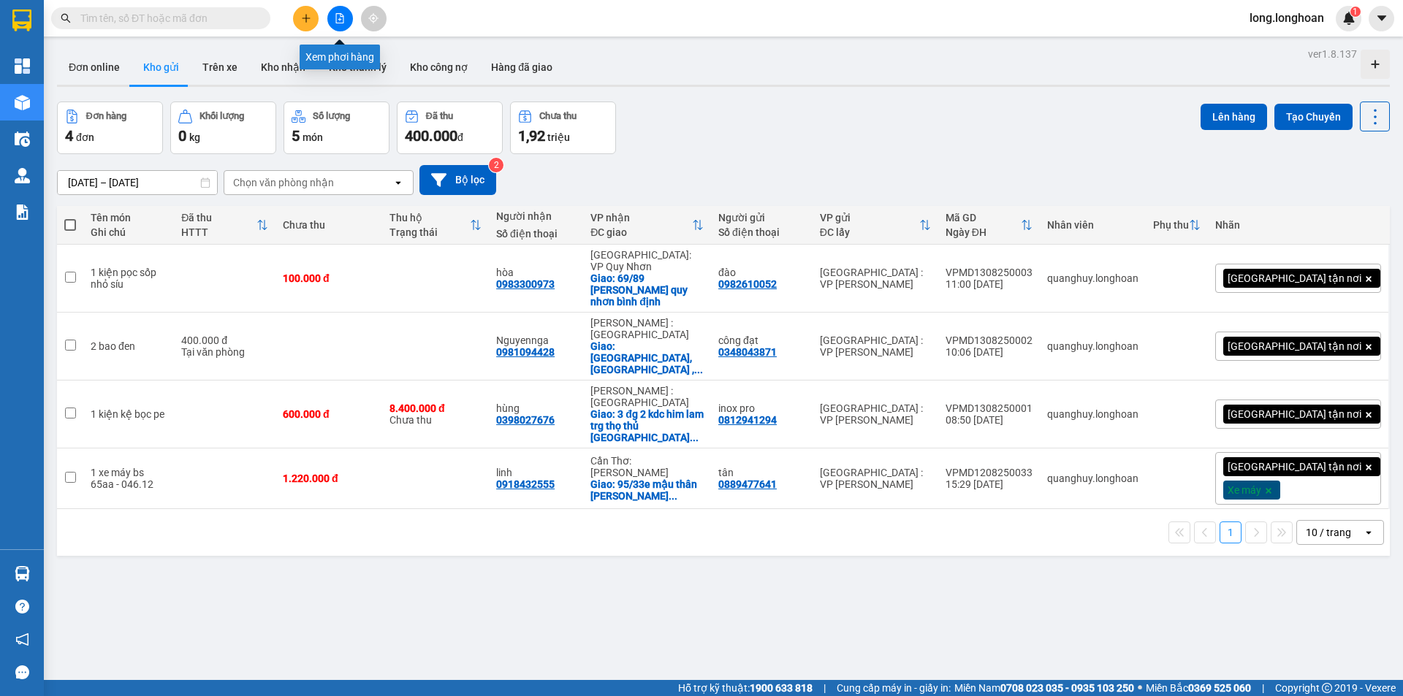
click at [341, 23] on button at bounding box center [340, 19] width 26 height 26
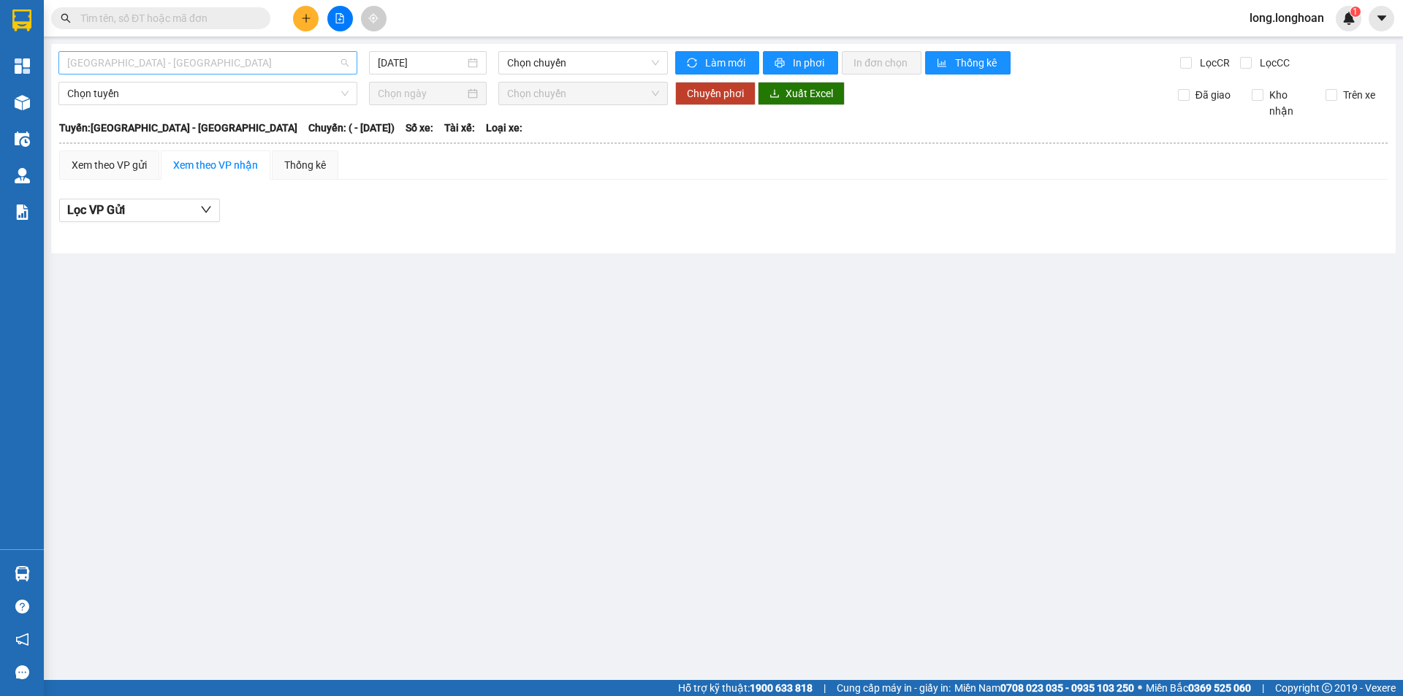
click at [306, 59] on span "Hải Phòng - Hà Nội" at bounding box center [207, 63] width 281 height 22
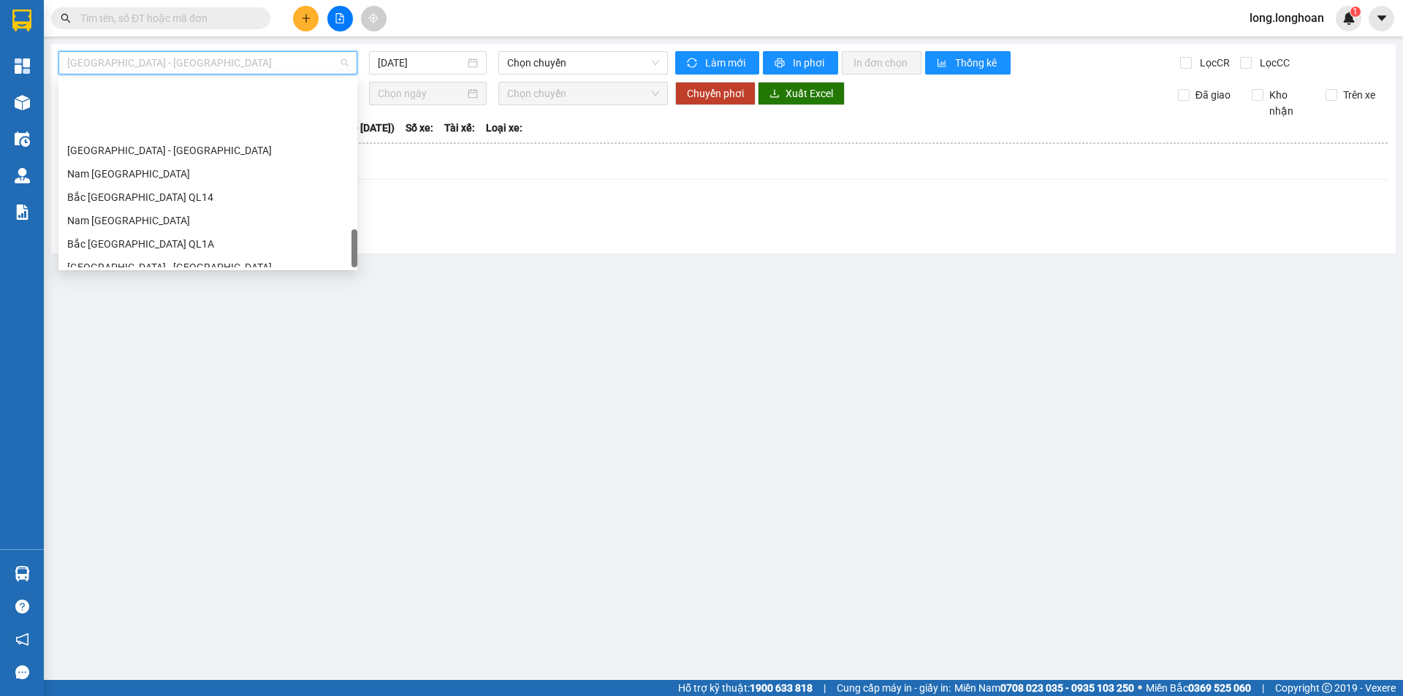
scroll to position [959, 0]
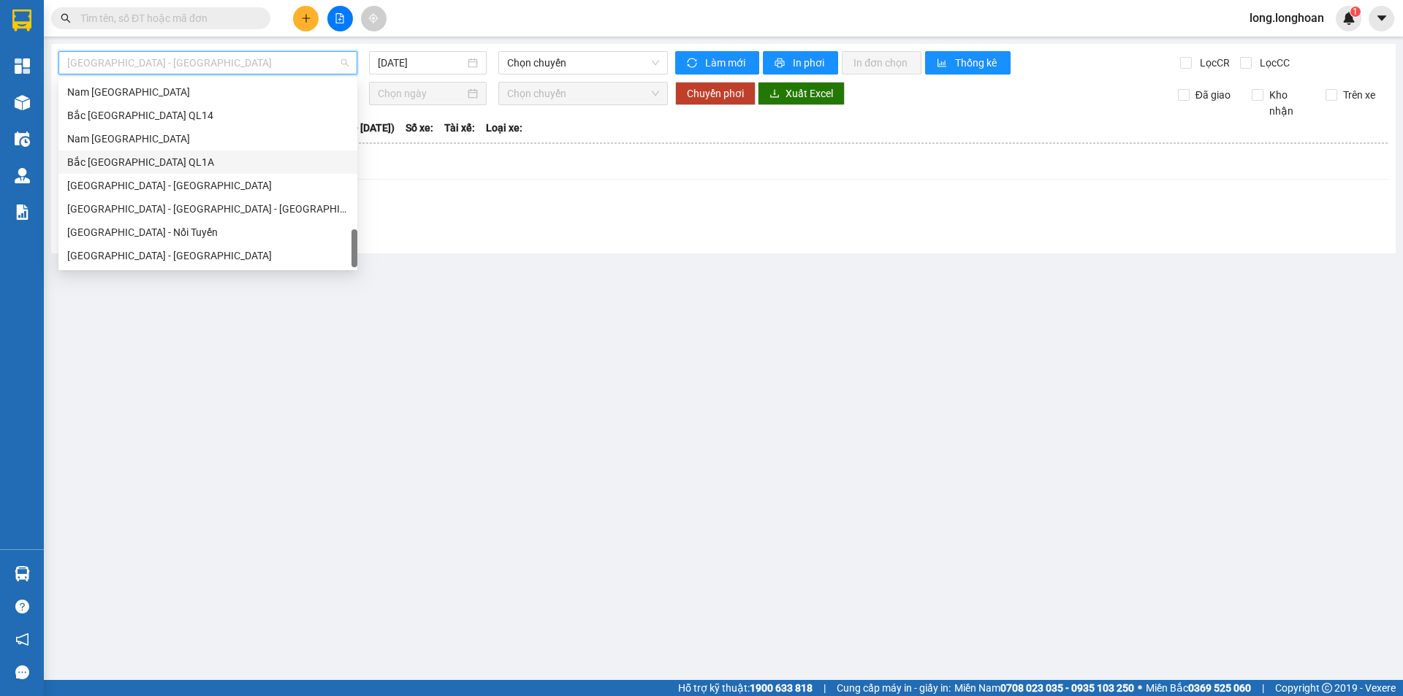
click at [184, 156] on div "Bắc Trung Nam QL1A" at bounding box center [207, 162] width 281 height 16
type input "13/08/2025"
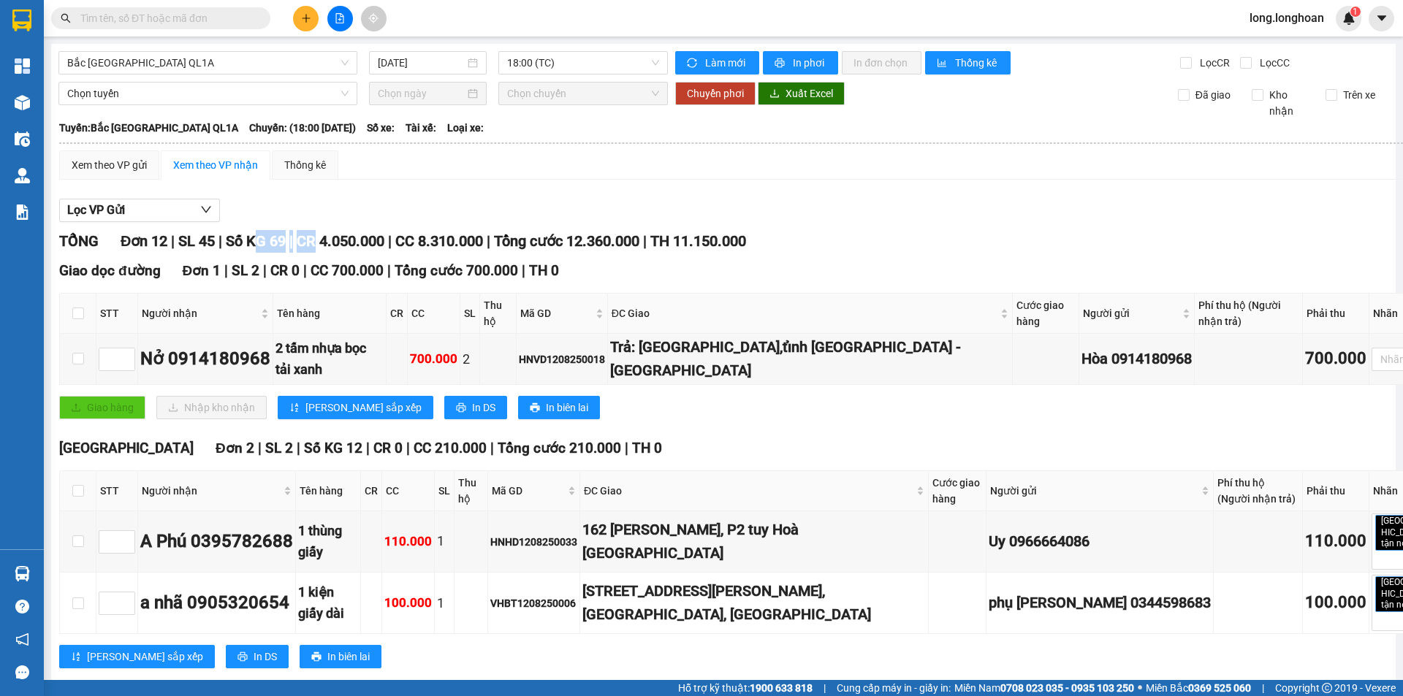
drag, startPoint x: 266, startPoint y: 235, endPoint x: 326, endPoint y: 239, distance: 60.1
click at [326, 239] on div "TỔNG Đơn 12 | SL 45 | Số KG 69 | CR 4.050.000 | CC 8.310.000 | Tổng cước 12.360…" at bounding box center [758, 241] width 1399 height 23
click at [272, 241] on span "Số KG 69" at bounding box center [256, 241] width 60 height 18
drag, startPoint x: 267, startPoint y: 234, endPoint x: 331, endPoint y: 230, distance: 64.4
click at [331, 230] on div "TỔNG Đơn 12 | SL 45 | Số KG 69 | CR 4.050.000 | CC 8.310.000 | Tổng cước 12.360…" at bounding box center [758, 241] width 1399 height 23
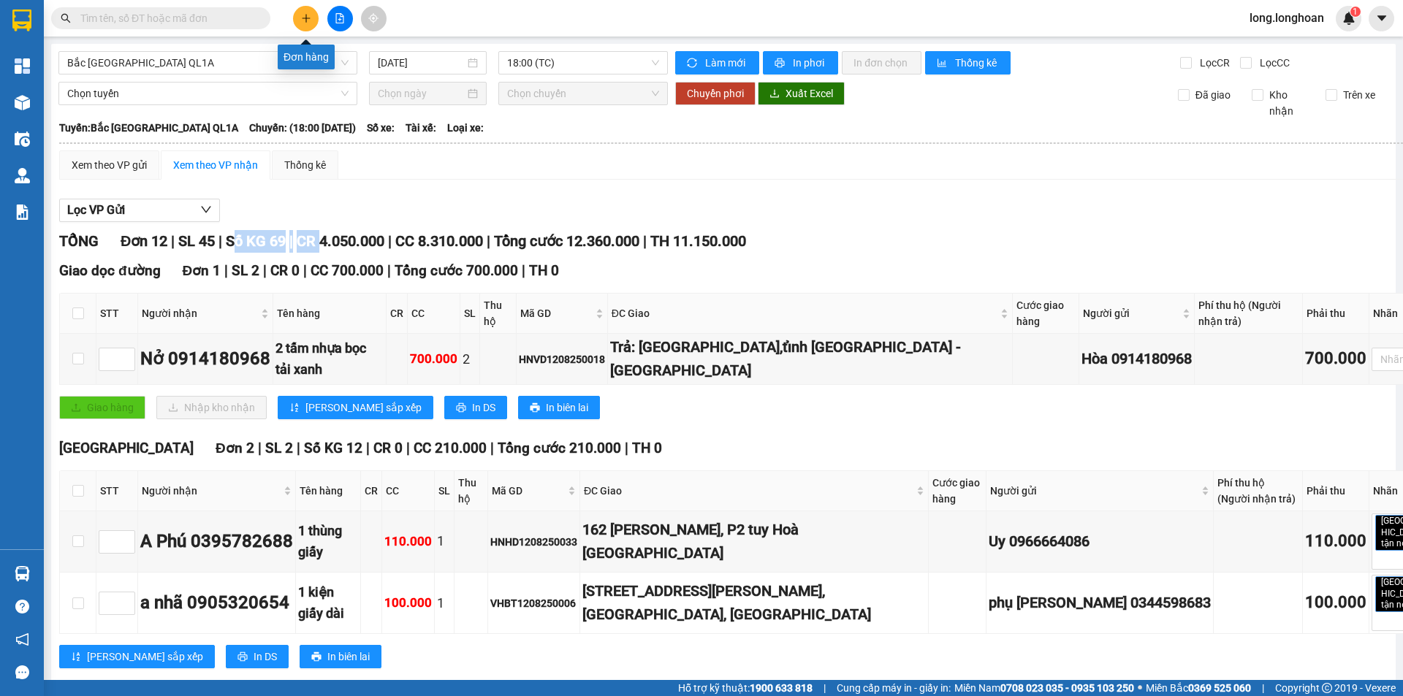
click at [305, 17] on icon "plus" at bounding box center [306, 18] width 10 height 10
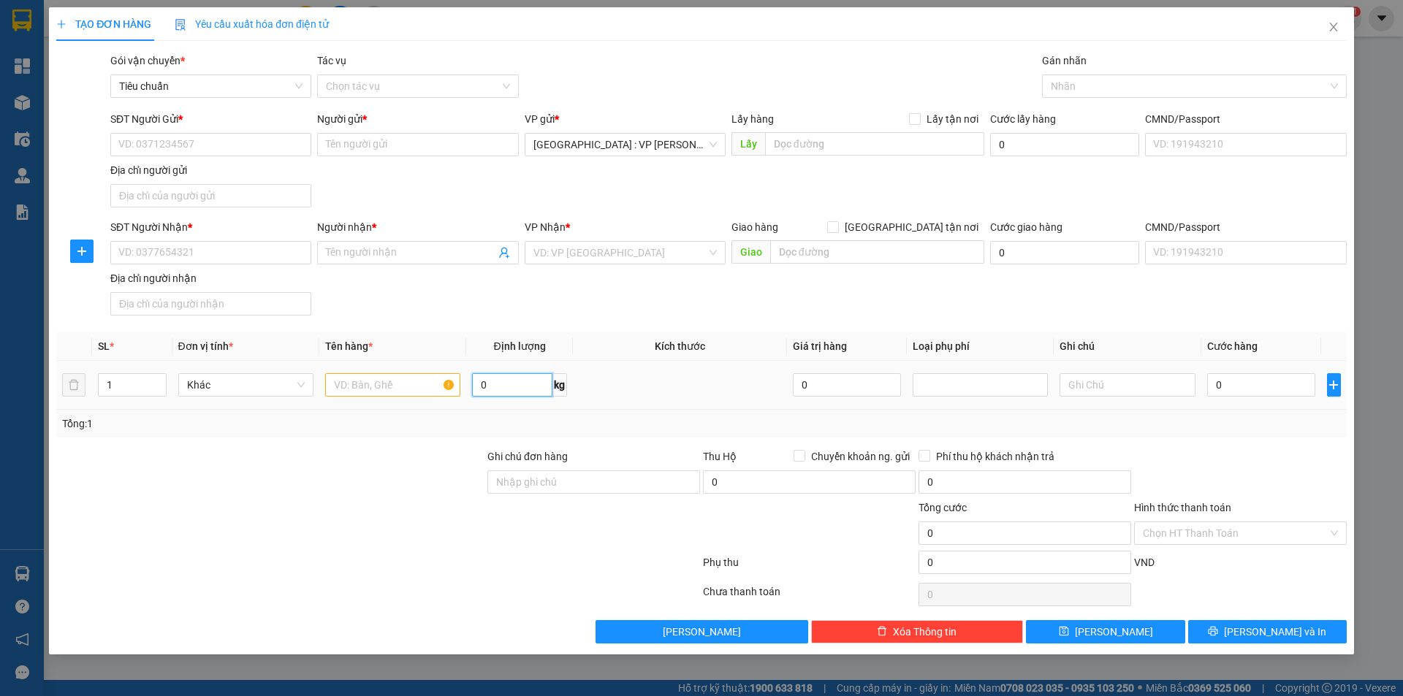
click at [520, 384] on input "0" at bounding box center [512, 384] width 80 height 23
click at [517, 381] on input "0" at bounding box center [512, 384] width 80 height 23
click at [422, 373] on input "text" at bounding box center [392, 384] width 135 height 23
click at [374, 380] on input "text" at bounding box center [392, 384] width 135 height 23
drag, startPoint x: 295, startPoint y: 380, endPoint x: 277, endPoint y: 383, distance: 18.5
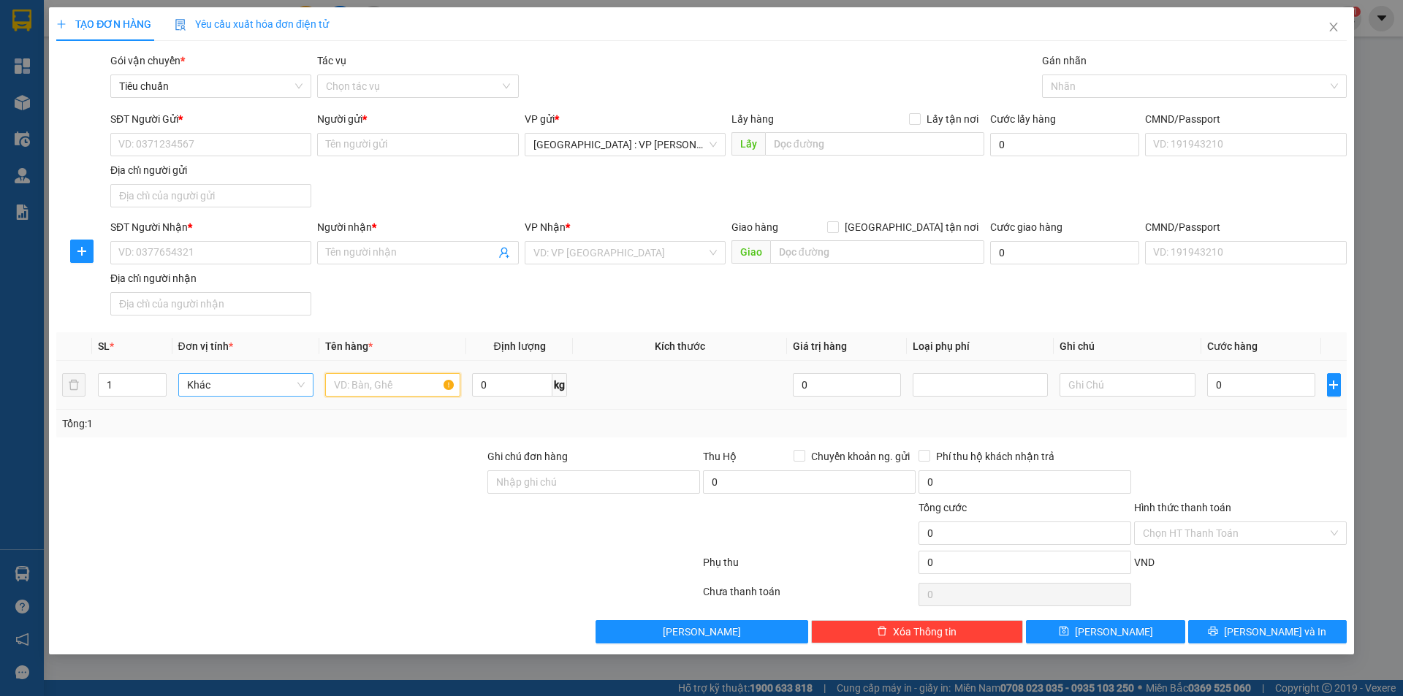
click at [285, 381] on span "Khác" at bounding box center [246, 385] width 118 height 22
click at [273, 384] on span "Khác" at bounding box center [246, 385] width 118 height 22
drag, startPoint x: 218, startPoint y: 461, endPoint x: 221, endPoint y: 403, distance: 57.8
click at [218, 460] on div at bounding box center [270, 474] width 431 height 51
click at [243, 387] on span "Khác" at bounding box center [246, 385] width 118 height 22
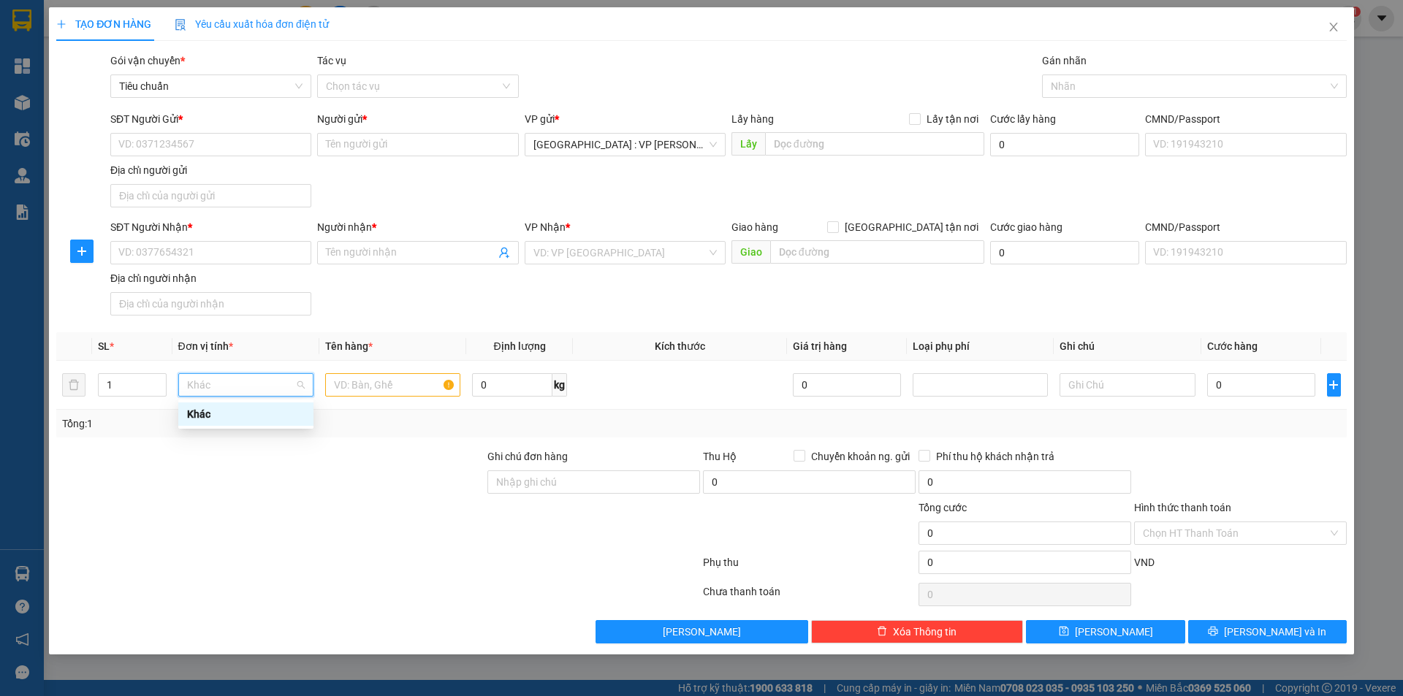
click at [230, 430] on body "Kết quả tìm kiếm ( 0 ) Bộ lọc No Data long.longhoan 1 Tổng Quan Kho hàng mới Đi…" at bounding box center [701, 348] width 1403 height 696
click at [506, 384] on input "0" at bounding box center [512, 384] width 80 height 23
drag, startPoint x: 506, startPoint y: 384, endPoint x: 476, endPoint y: 400, distance: 35.0
click at [506, 384] on input "0" at bounding box center [512, 384] width 80 height 23
drag, startPoint x: 400, startPoint y: 489, endPoint x: 316, endPoint y: 442, distance: 96.8
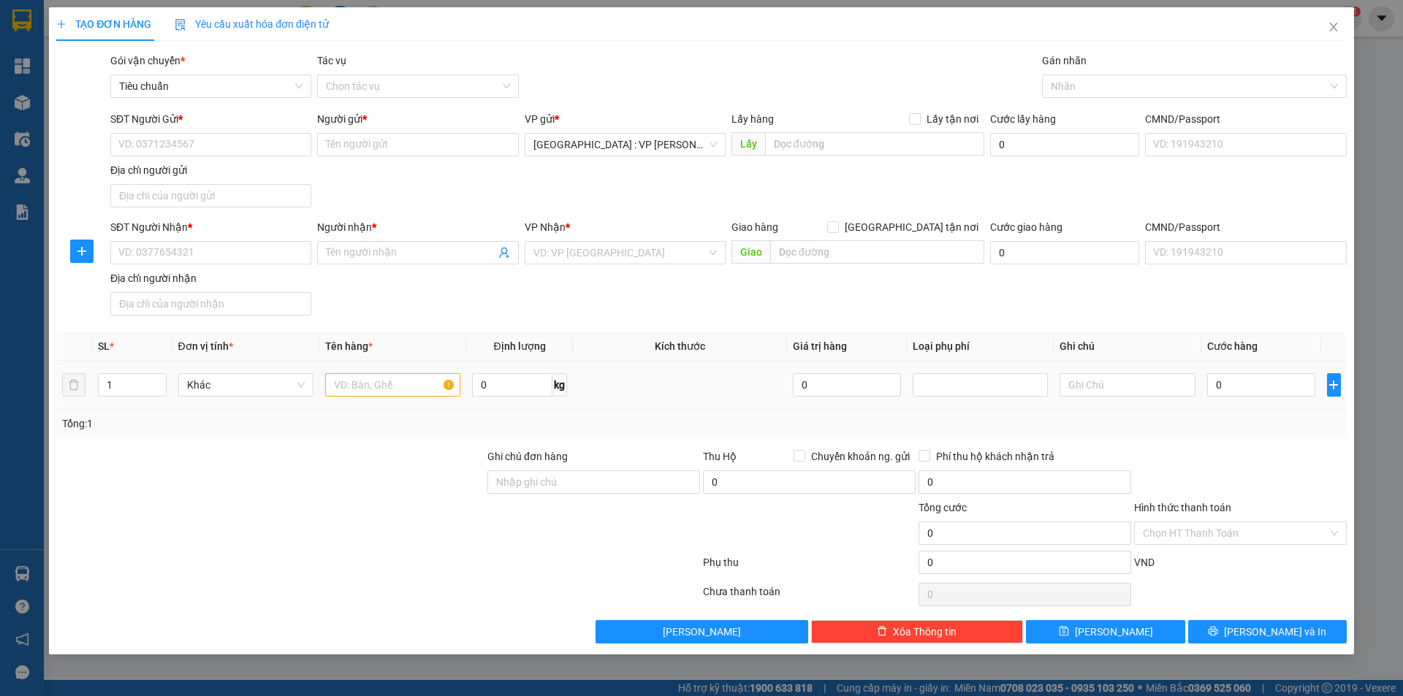
click at [377, 473] on div at bounding box center [270, 474] width 431 height 51
click at [257, 380] on span "Khác" at bounding box center [246, 385] width 118 height 22
click at [222, 426] on body "Kết quả tìm kiếm ( 0 ) Bộ lọc No Data long.longhoan 1 Tổng Quan Kho hàng mới Đi…" at bounding box center [701, 348] width 1403 height 696
click at [234, 373] on div "Khác" at bounding box center [245, 384] width 135 height 23
click at [215, 411] on div "Khác" at bounding box center [246, 414] width 118 height 16
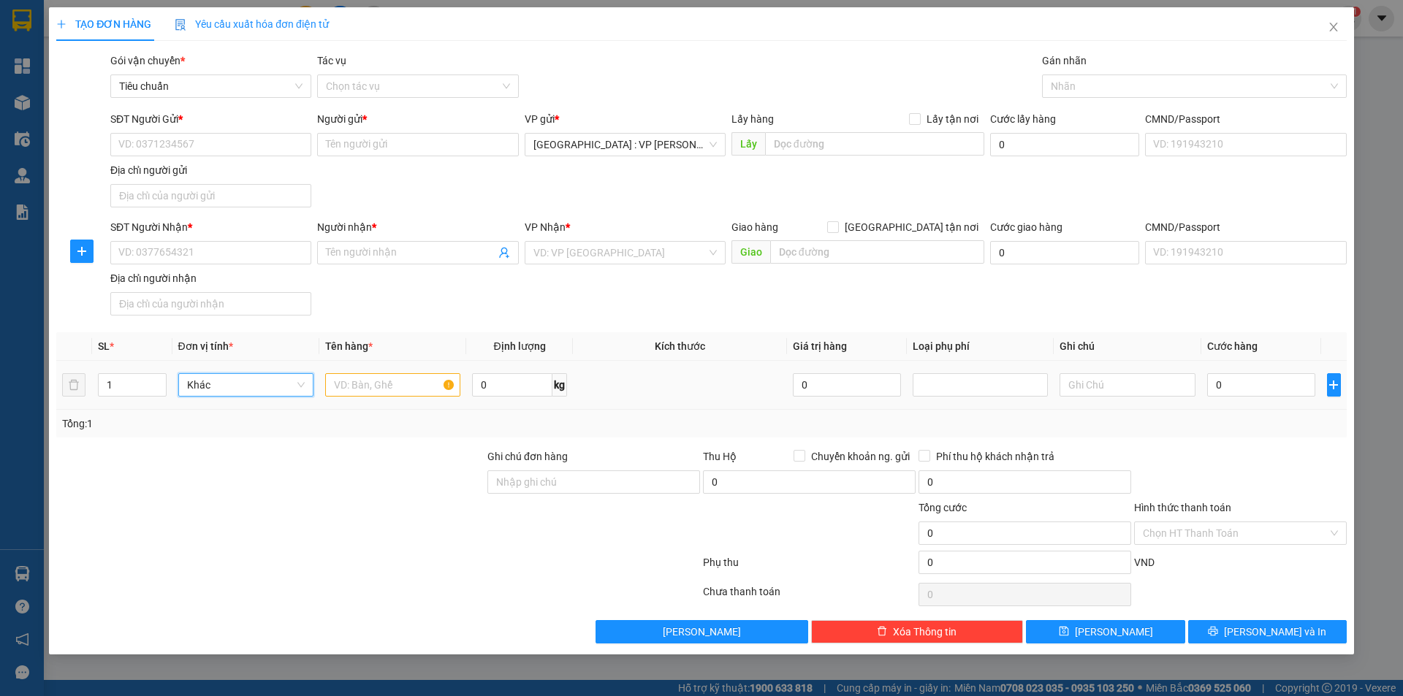
click at [222, 387] on span "Khác" at bounding box center [246, 385] width 118 height 22
click at [216, 444] on div "Transit Pickup Surcharge Ids Transit Deliver Surcharge Ids Transit Deliver Surc…" at bounding box center [701, 348] width 1290 height 591
click at [496, 386] on input "0" at bounding box center [512, 384] width 80 height 23
click at [496, 385] on input "0" at bounding box center [512, 384] width 80 height 23
click at [626, 389] on td at bounding box center [680, 385] width 214 height 49
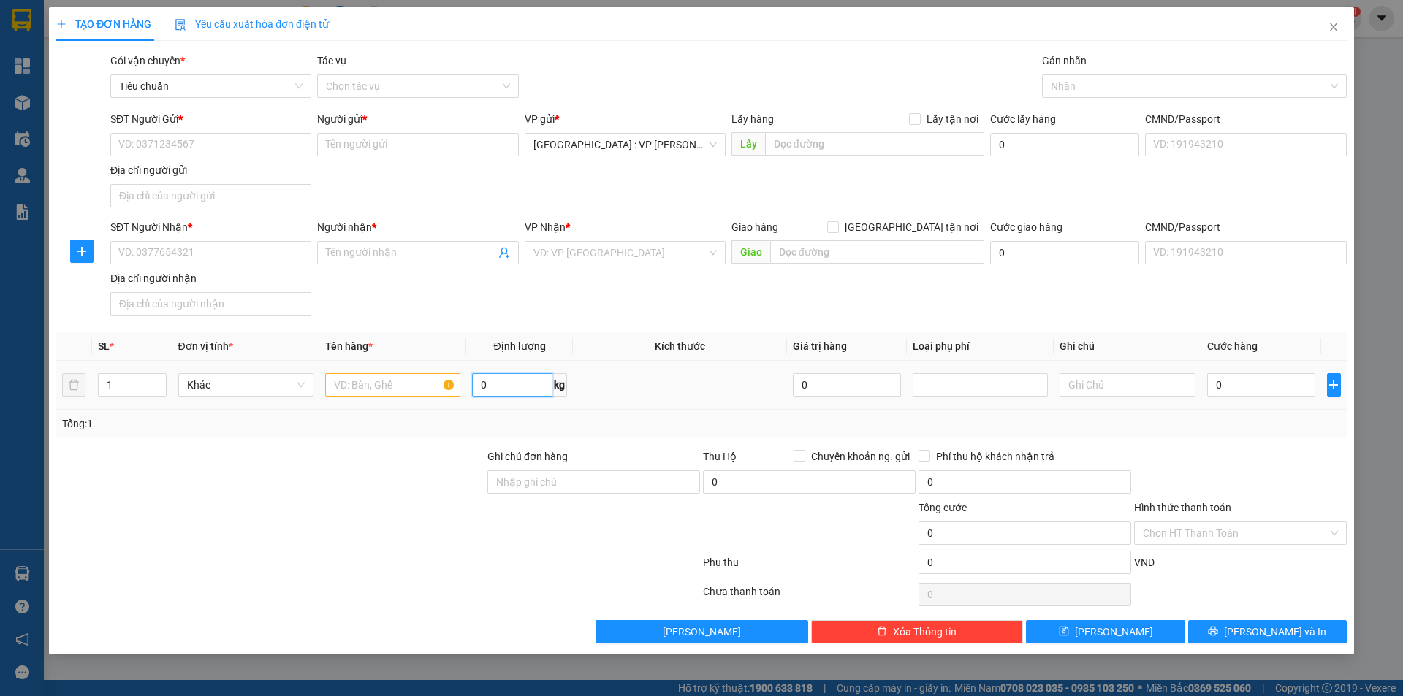
click at [498, 375] on input "0" at bounding box center [512, 384] width 80 height 23
click at [496, 373] on span "0 kg" at bounding box center [519, 383] width 95 height 26
click at [493, 391] on input "0" at bounding box center [512, 384] width 80 height 23
click at [497, 378] on input "100" at bounding box center [512, 384] width 80 height 23
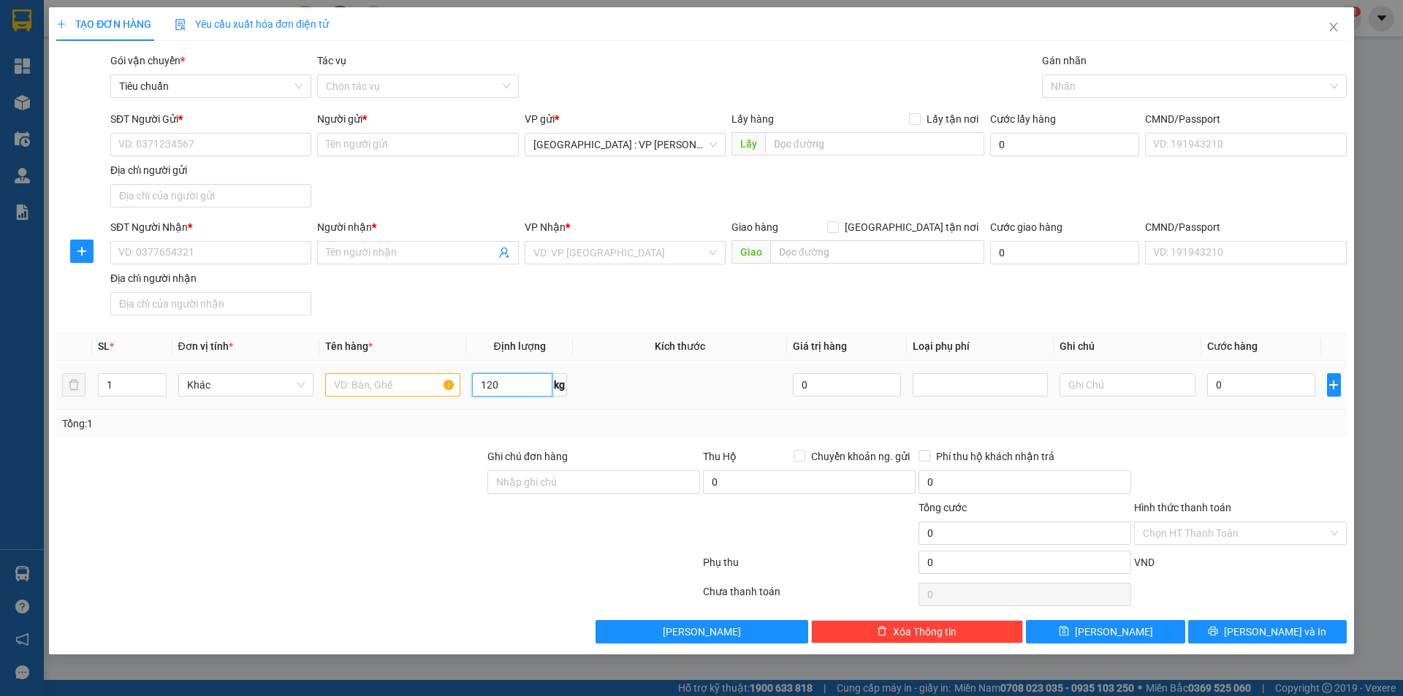
type input "120"
click at [726, 311] on div "SĐT Người Nhận * VD: 0377654321 Người nhận * Tên người nhận VP Nhận * VD: VP Sà…" at bounding box center [728, 270] width 1242 height 102
click at [1336, 14] on span "Close" at bounding box center [1333, 27] width 41 height 41
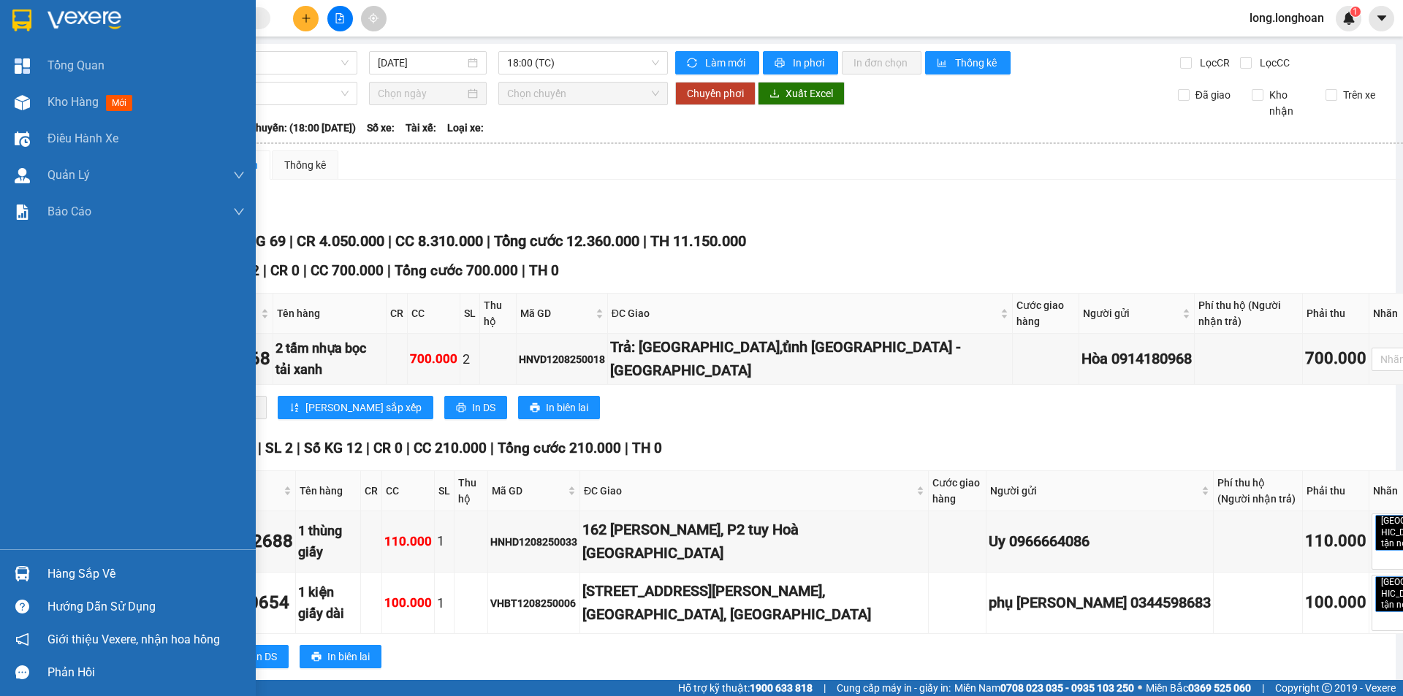
click at [78, 24] on img at bounding box center [84, 20] width 74 height 22
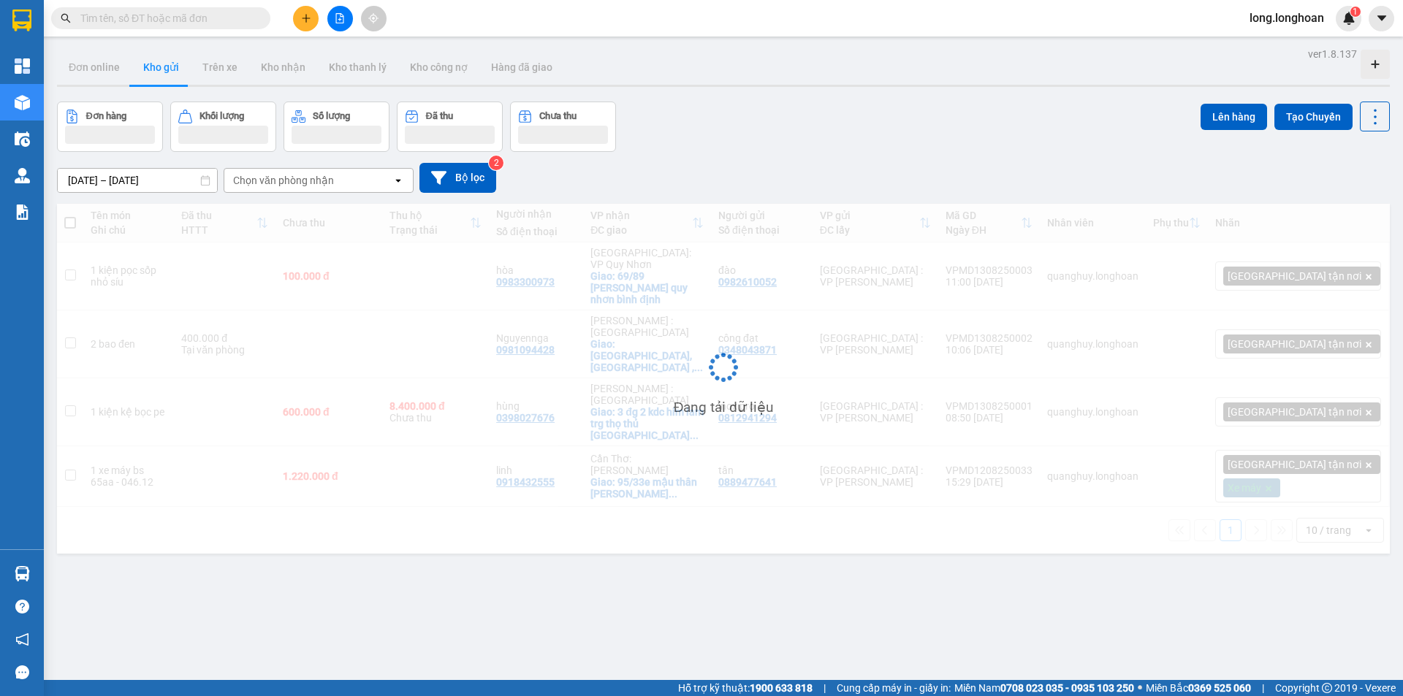
click at [150, 396] on div "Tên món Ghi chú Đã thu HTTT Chưa thu Thu hộ Trạng thái Người nhận Số điện thoại…" at bounding box center [723, 379] width 1333 height 350
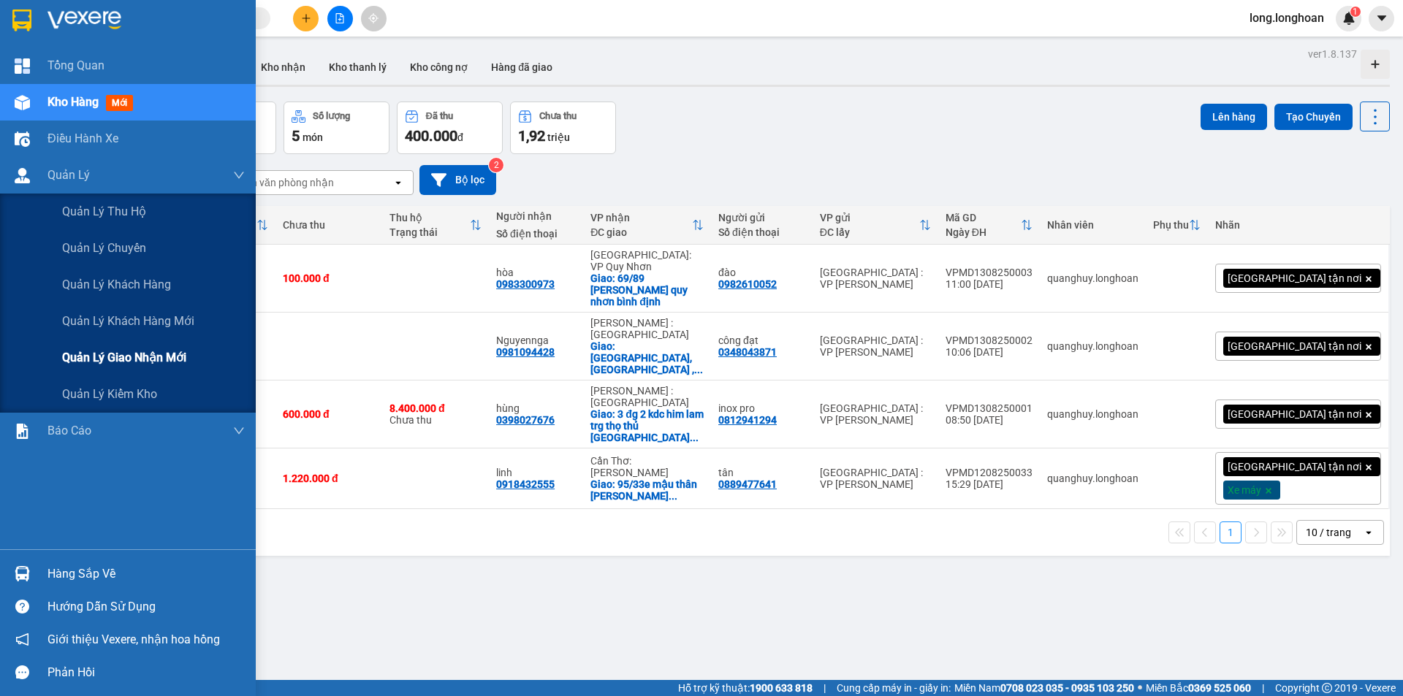
click at [102, 357] on span "Quản lý giao nhận mới" at bounding box center [124, 358] width 124 height 18
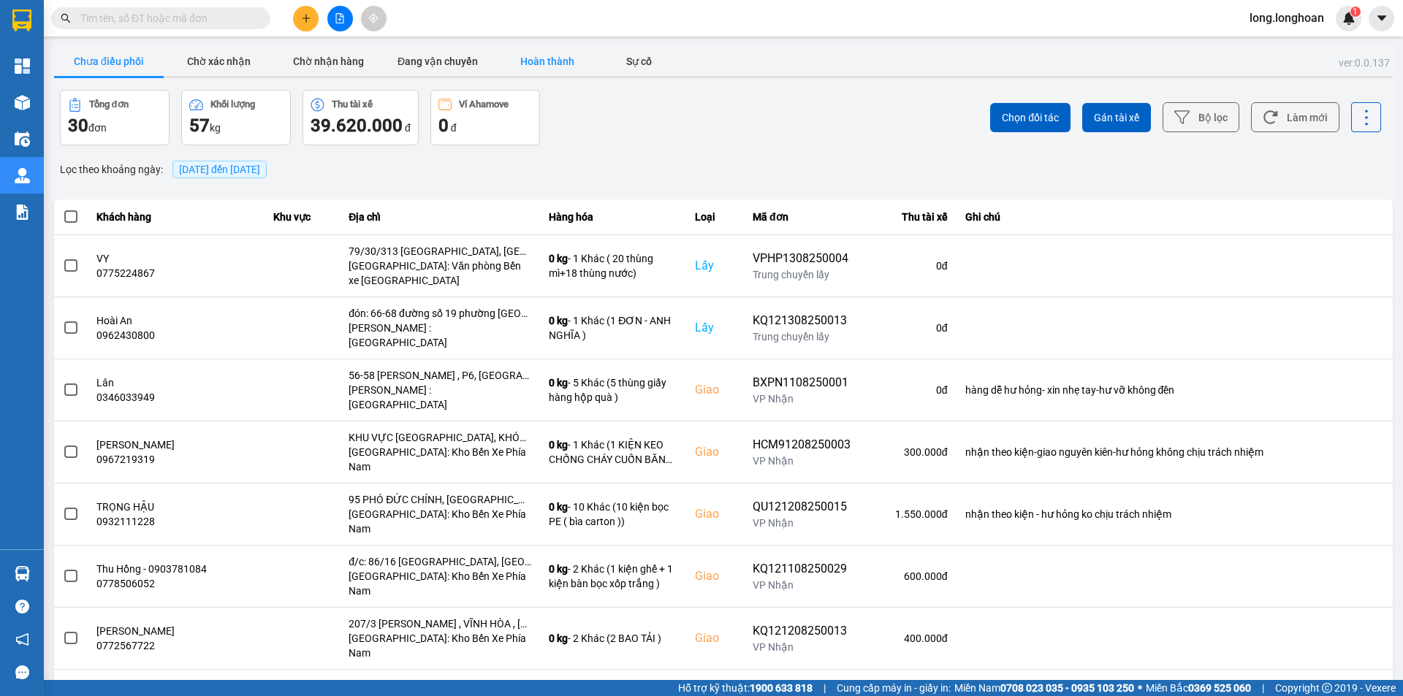
click at [568, 69] on button "Hoàn thành" at bounding box center [547, 61] width 110 height 29
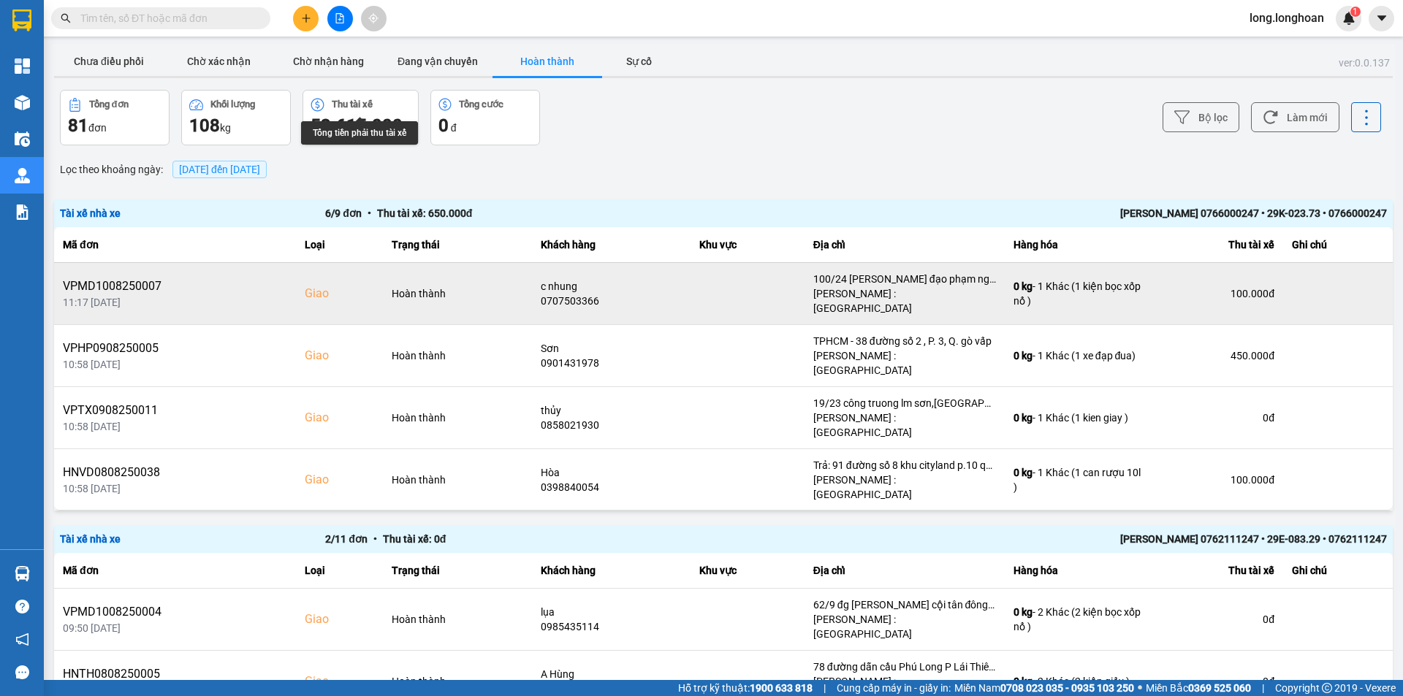
click at [128, 278] on div "VPMD1008250007" at bounding box center [175, 287] width 224 height 18
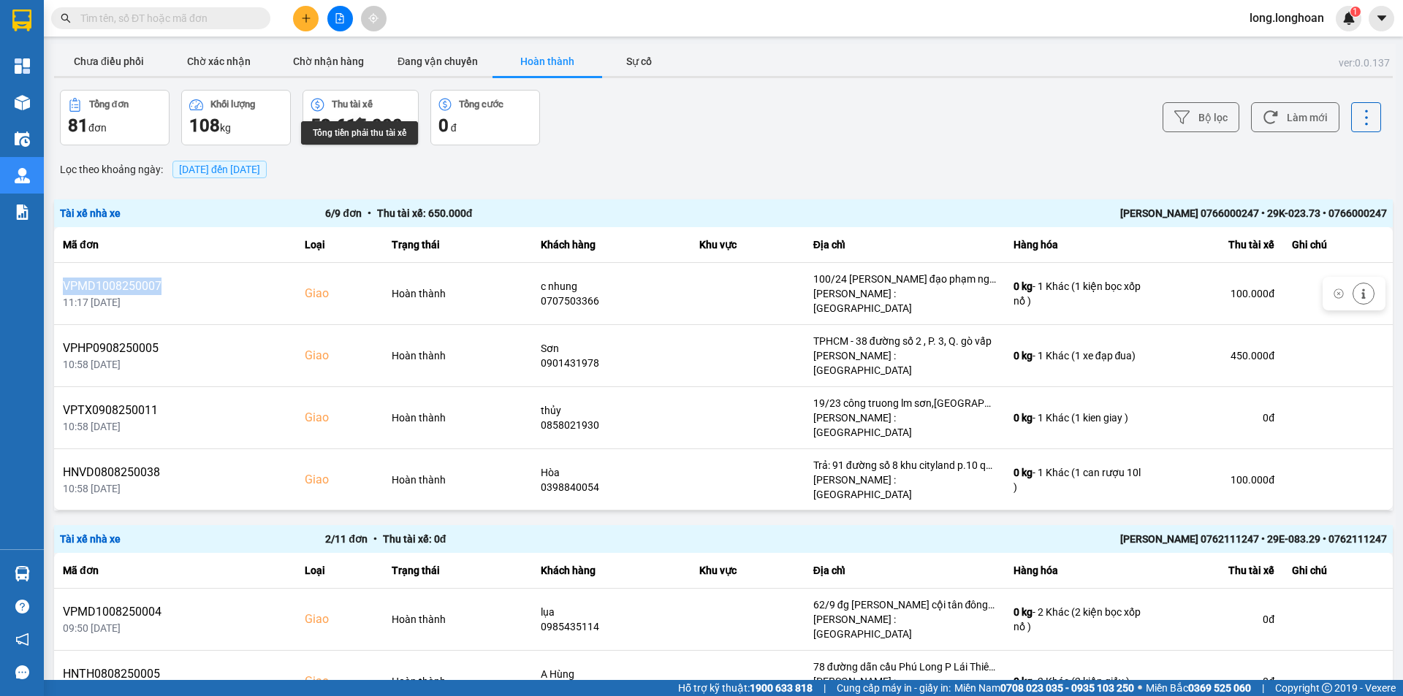
copy div "VPMD1008250007"
click at [158, 17] on input "text" at bounding box center [166, 18] width 172 height 16
paste input "VPMD1008250007"
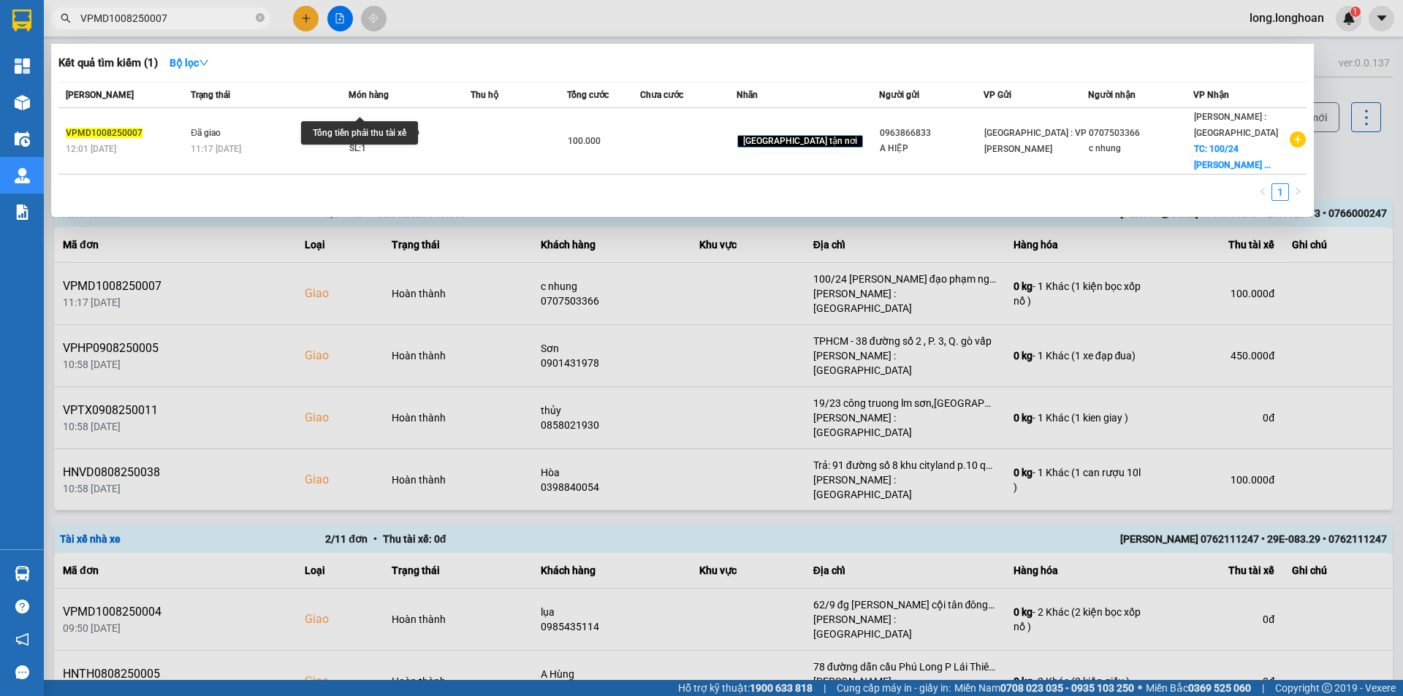
type input "VPMD1008250007"
click at [386, 142] on div "Tổng tiền phải thu tài xế" at bounding box center [359, 132] width 117 height 23
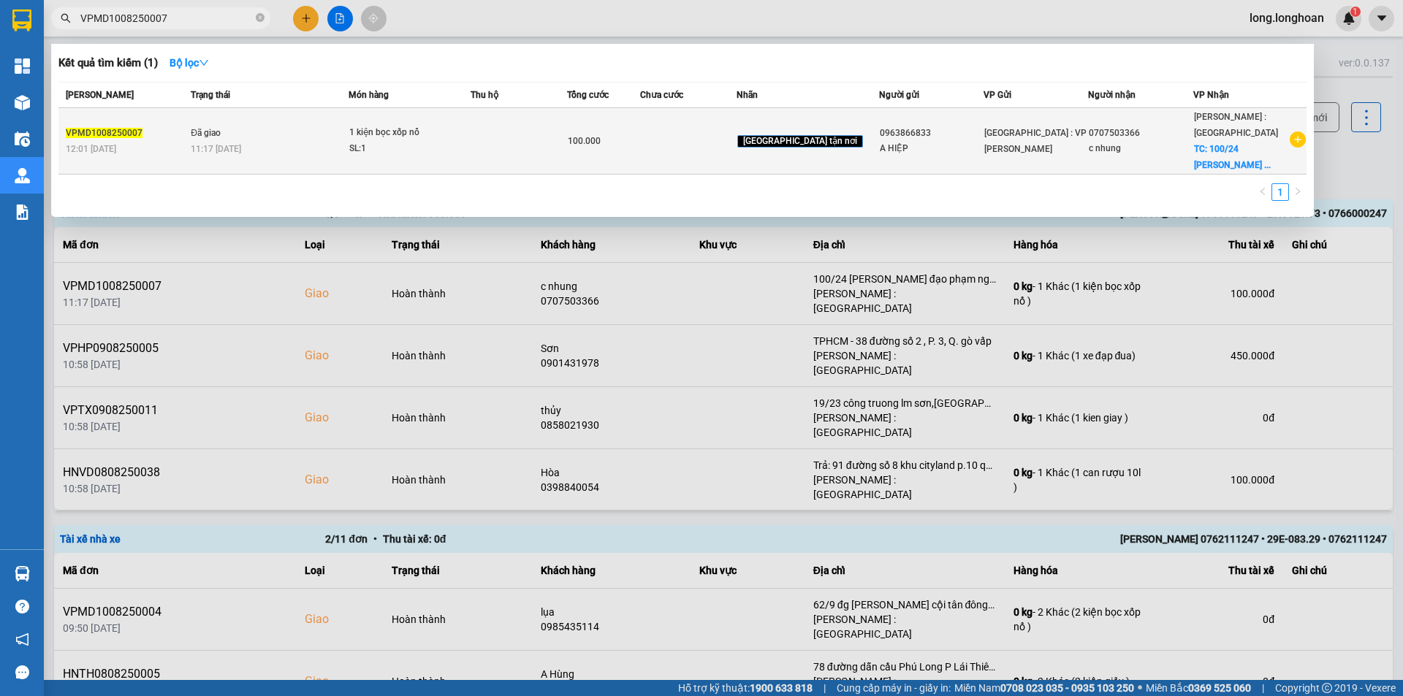
click at [254, 132] on td "Đã giao 11:17 - 13/08" at bounding box center [267, 141] width 161 height 66
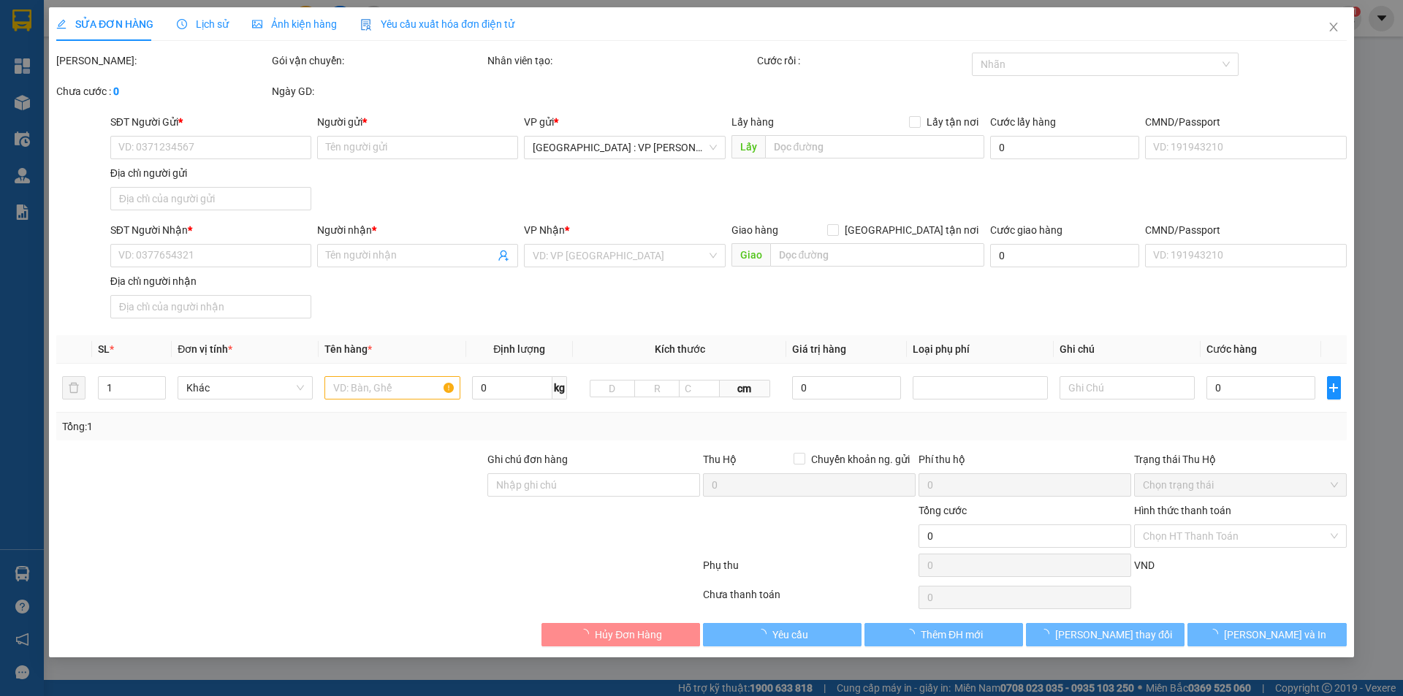
type input "0963866833"
type input "A HIỆP"
type input "0707503366"
type input "c nhung"
checkbox input "true"
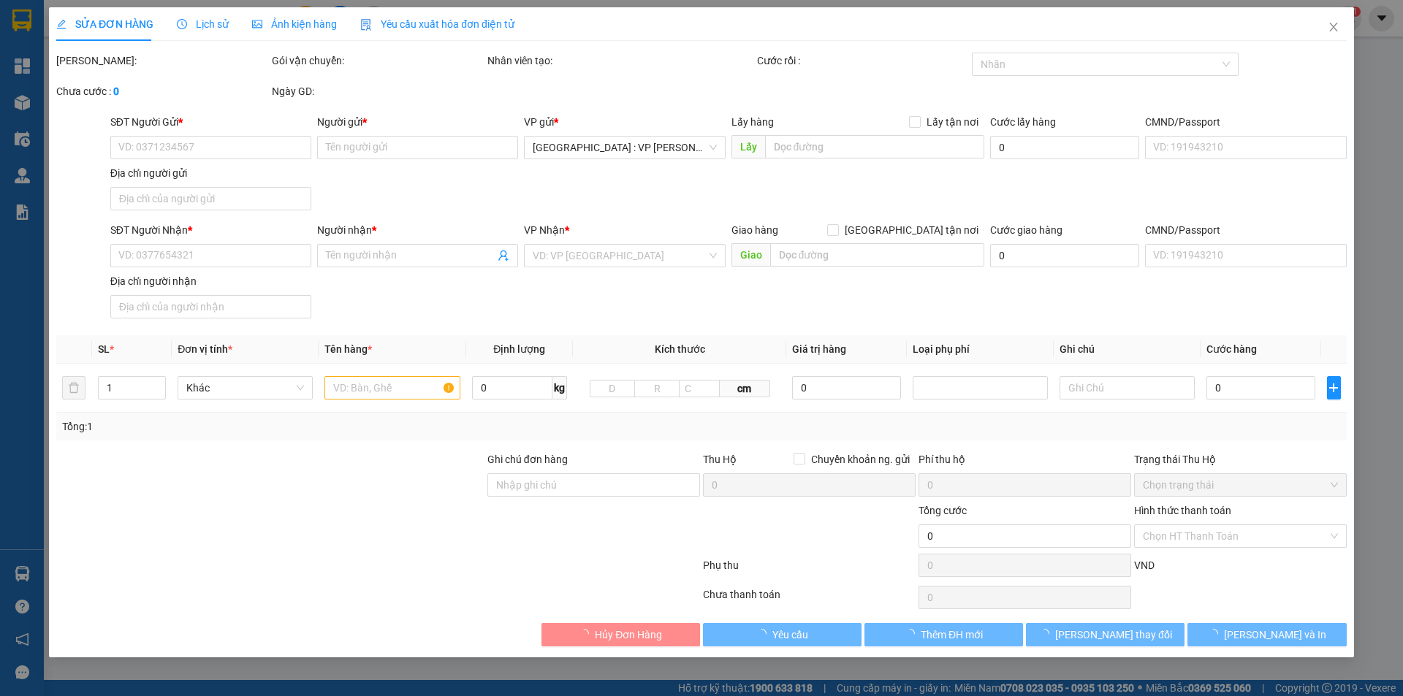
type input "100/24 trần hưng đạo phạm ngũ lão q1"
type input "100.000"
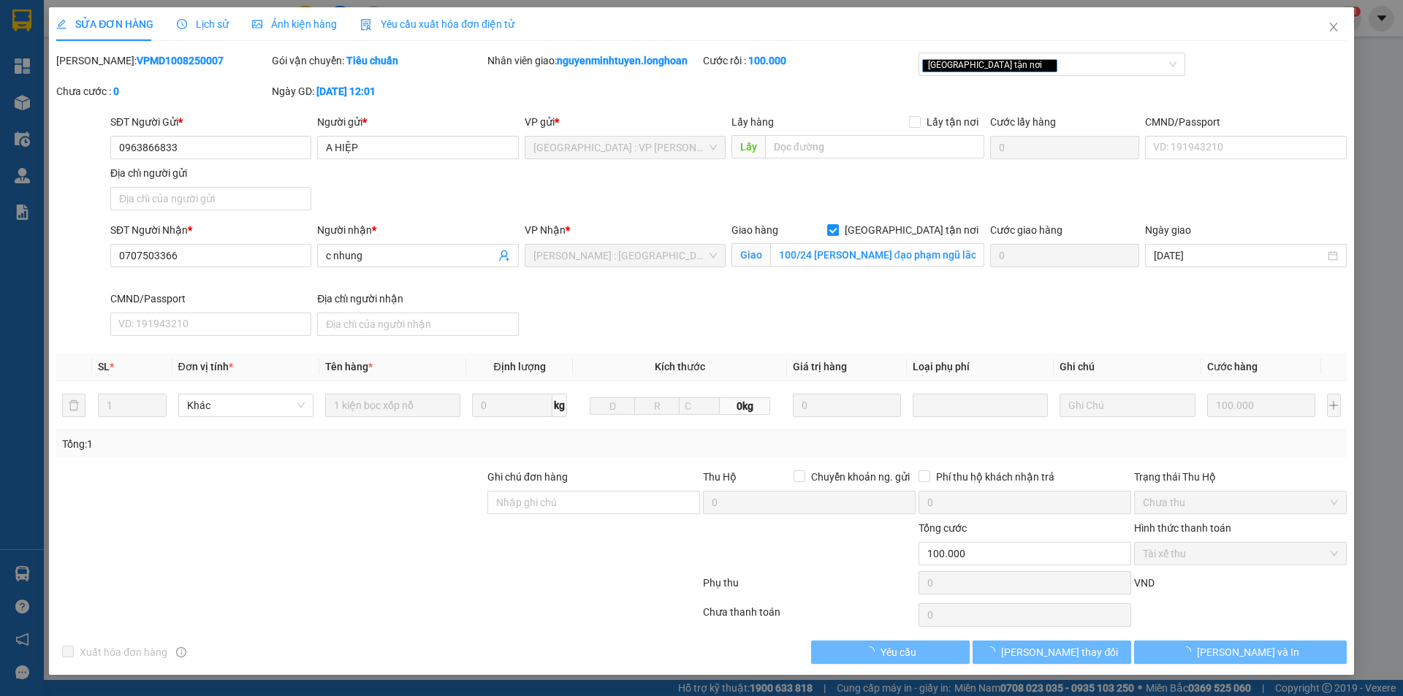
click at [330, 28] on span "Ảnh kiện hàng" at bounding box center [294, 24] width 85 height 12
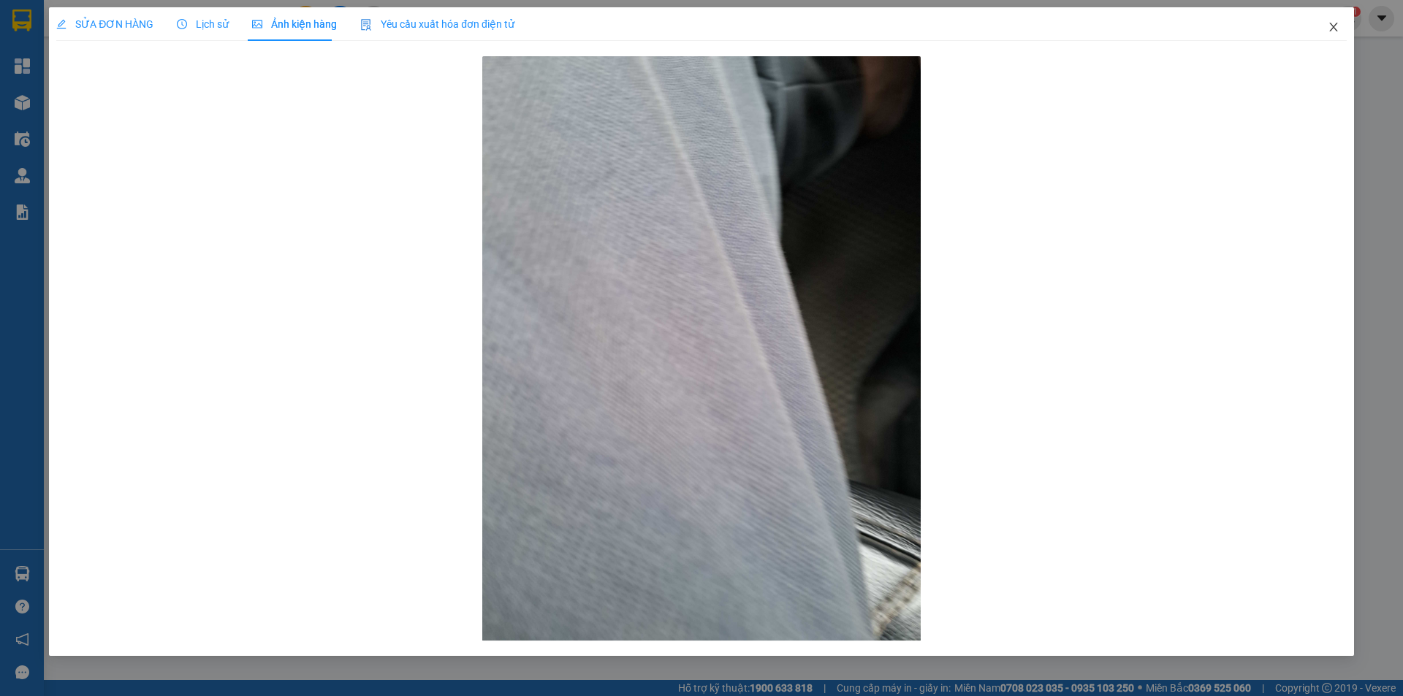
click at [1333, 23] on icon "close" at bounding box center [1334, 27] width 12 height 12
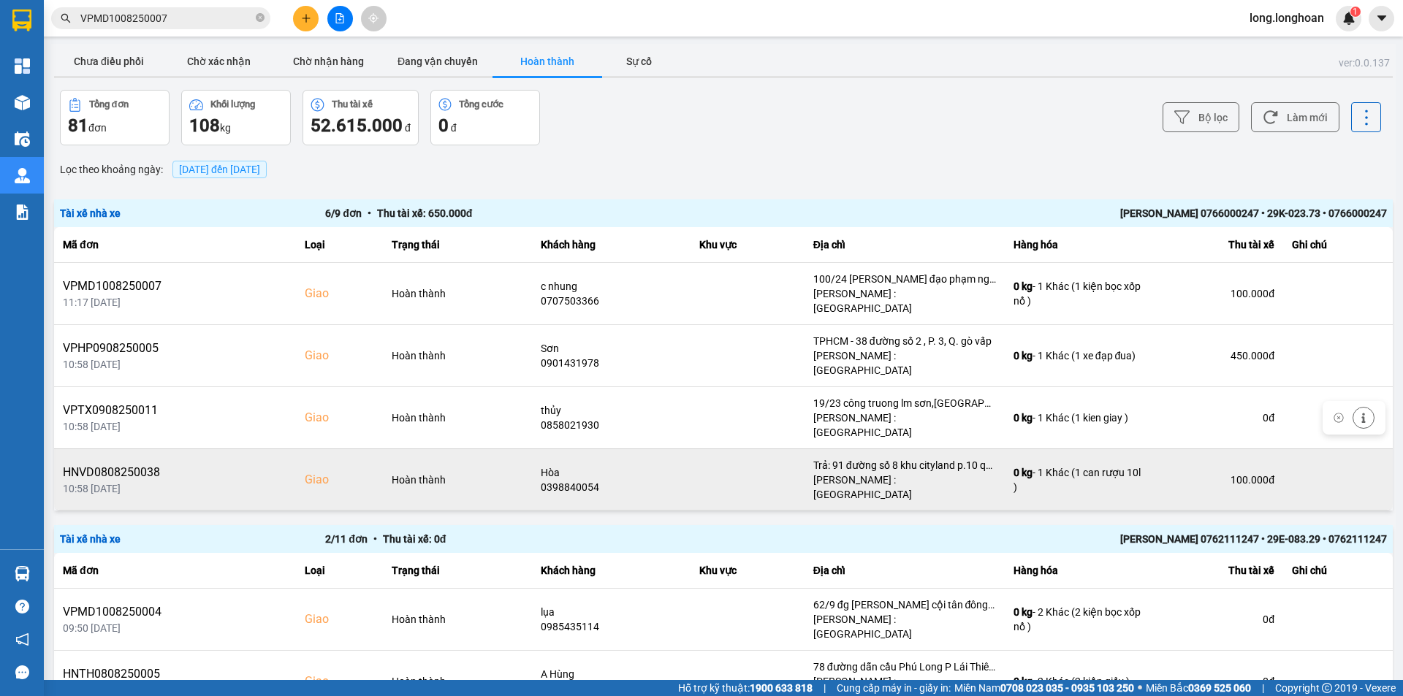
click at [137, 464] on div "HNVD0808250038" at bounding box center [175, 473] width 224 height 18
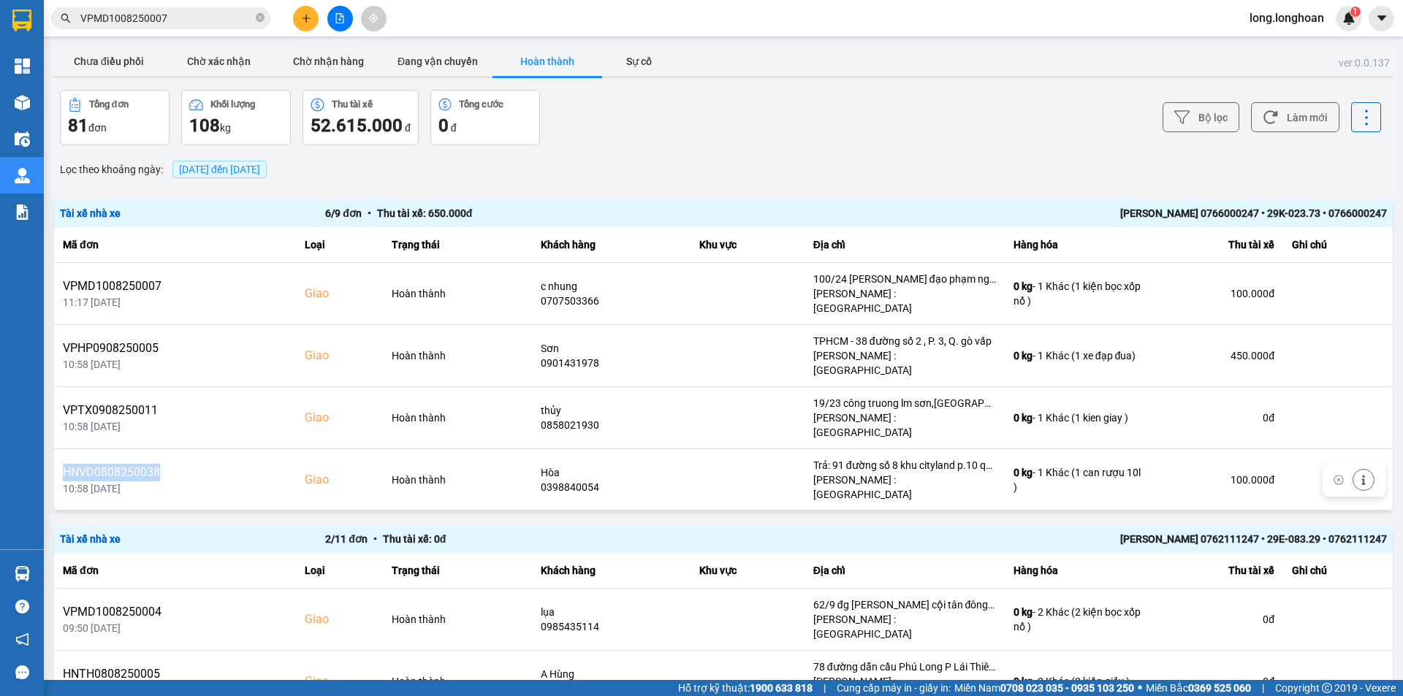
copy div "HNVD0808250038"
click at [172, 16] on input "VPMD1008250007" at bounding box center [166, 18] width 172 height 16
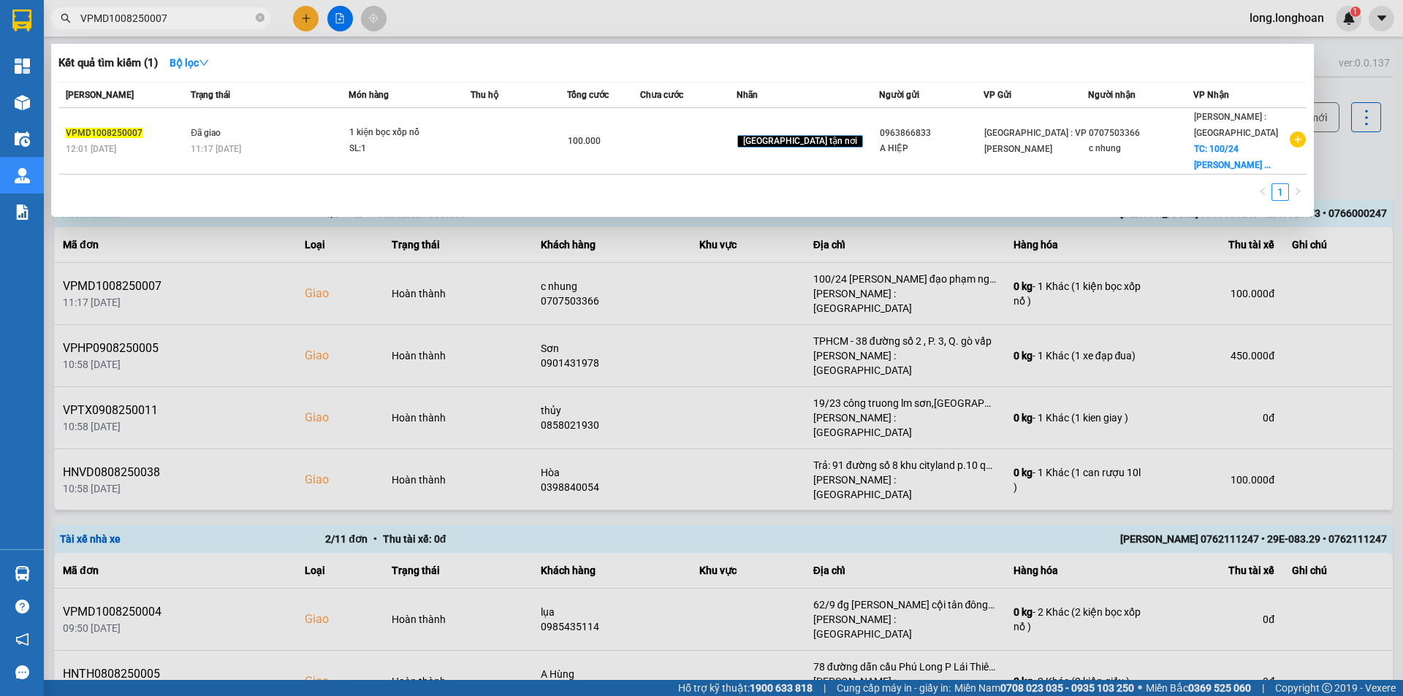
click at [172, 16] on input "VPMD1008250007" at bounding box center [166, 18] width 172 height 16
paste input "HNVD0808250038"
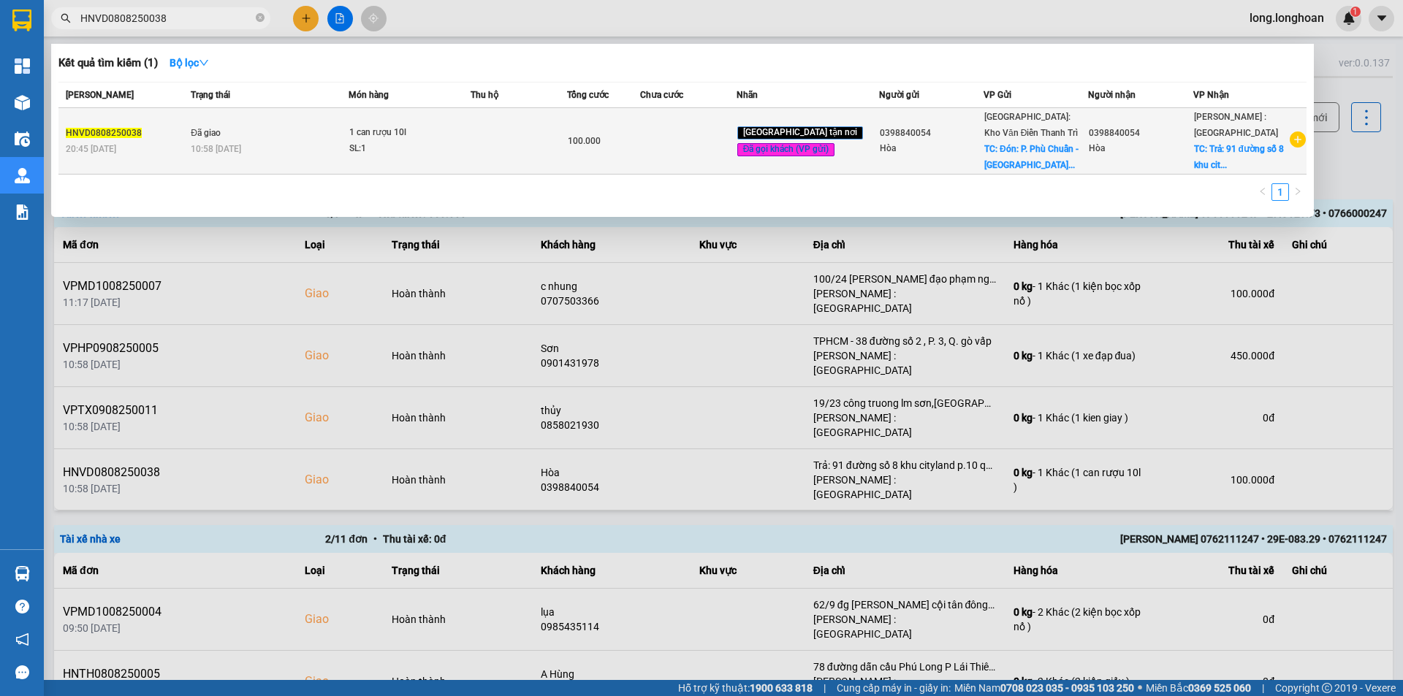
type input "HNVD0808250038"
click at [639, 151] on td "100.000" at bounding box center [603, 141] width 72 height 66
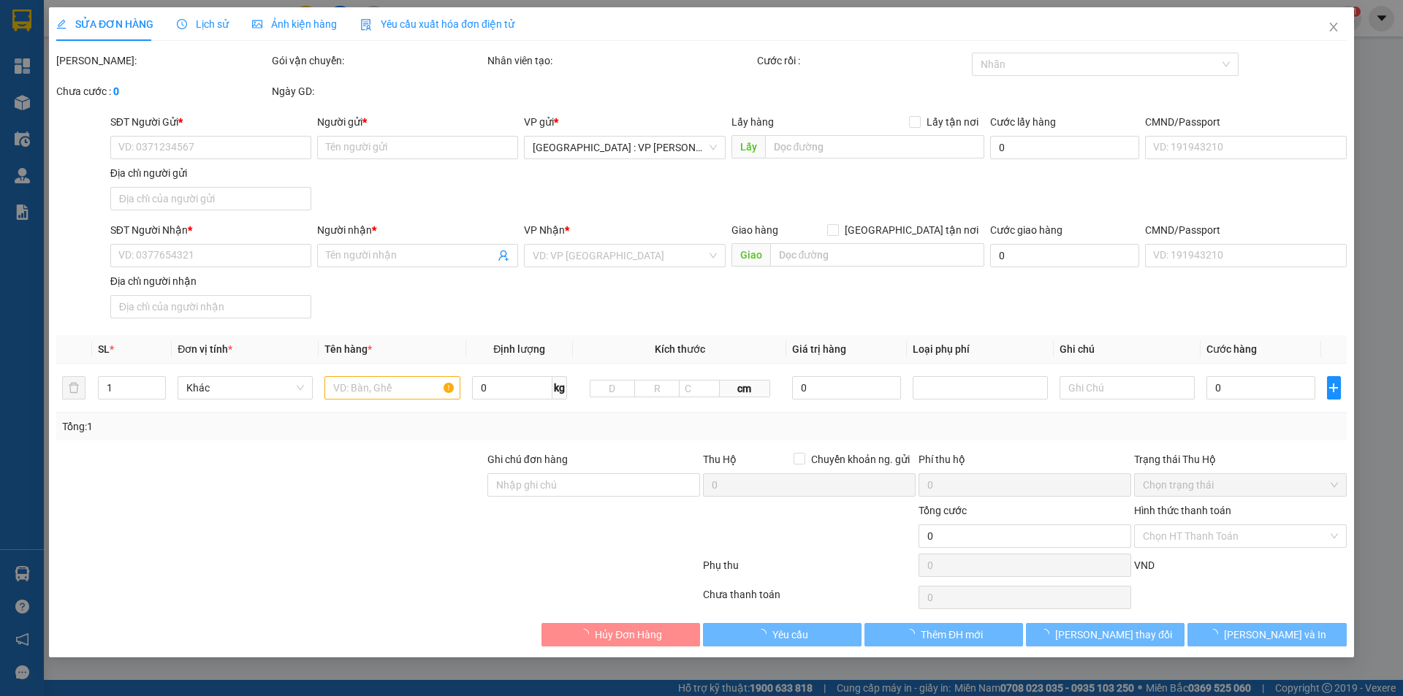
type input "0398840054"
type input "Hòa"
checkbox input "true"
type input "Đón: P. Phù Chuẩn - Từ Sơn - Bắc Ninh"
type input "0398840054"
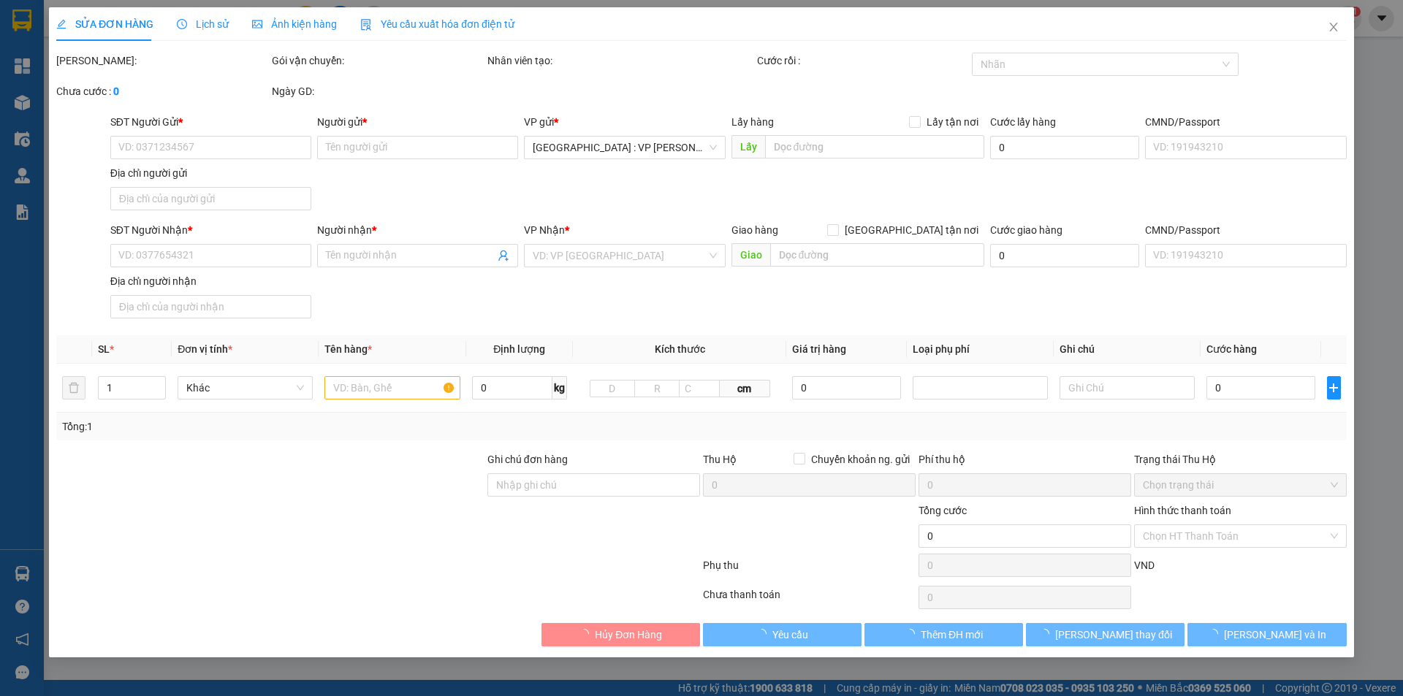
type input "Hòa"
checkbox input "true"
type input "Trả: 91 đường số 8 khu cityland p.10 quận Gò Vấp tp HCM"
type input "100.000"
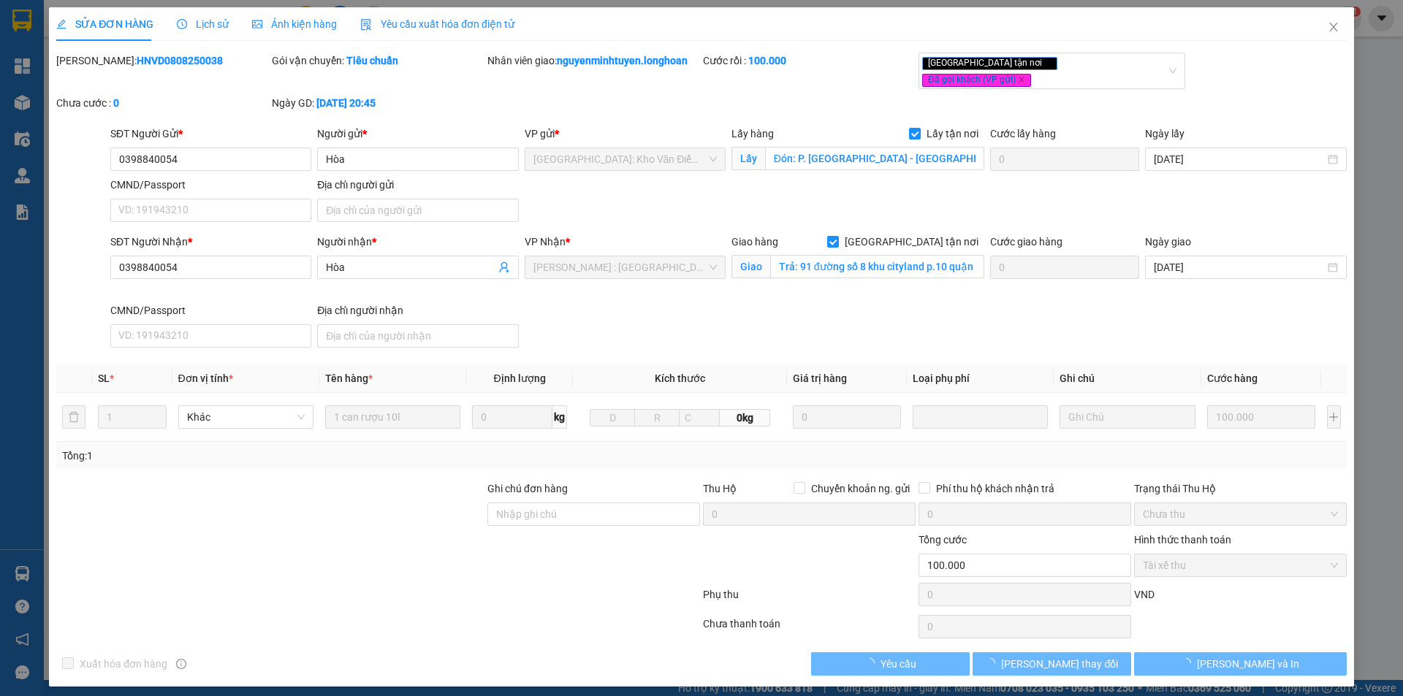
click at [310, 33] on div "Ảnh kiện hàng" at bounding box center [294, 24] width 85 height 34
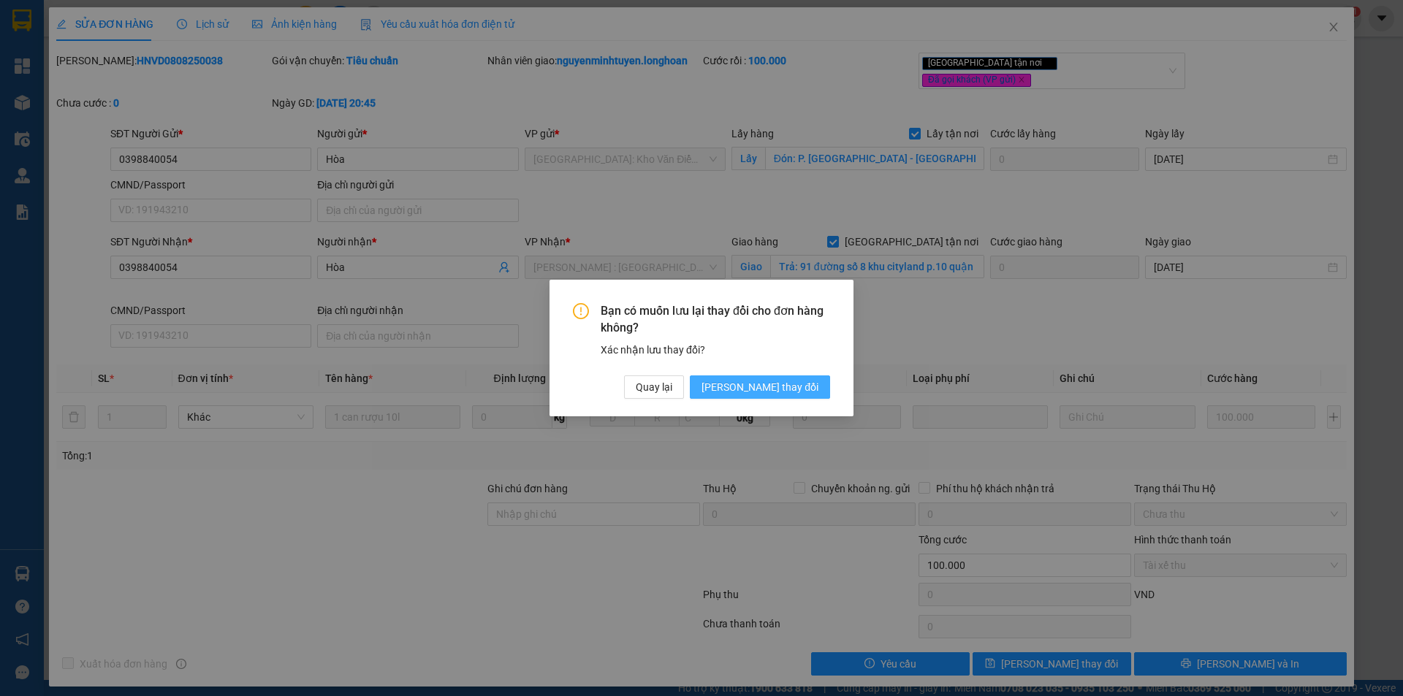
click at [804, 388] on span "Lưu thay đổi" at bounding box center [759, 387] width 117 height 16
